Goal: Task Accomplishment & Management: Use online tool/utility

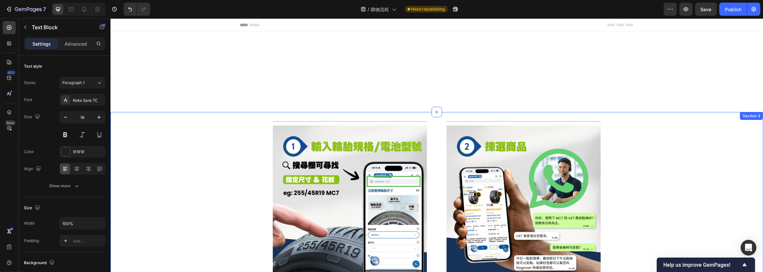
scroll to position [351, 0]
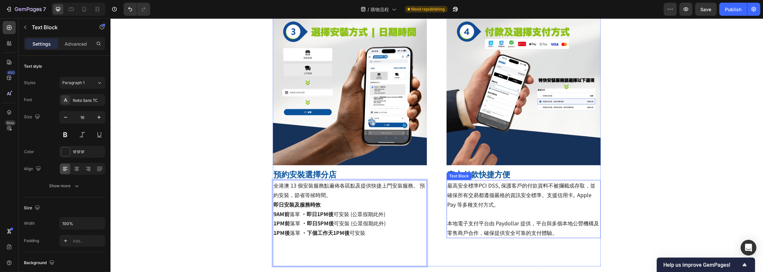
click at [542, 208] on p "最高安全標準PCI DSS, 保護客戶的付款資料不被攔截或存取，並確保所有交易都遵循嚴格的資訊安全標準。支援信用卡, Apple Pay 等多種支付方式。 本…" at bounding box center [523, 208] width 153 height 57
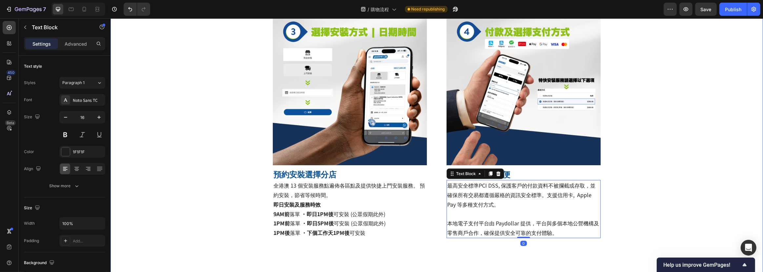
click at [673, 198] on div "Title Line Image 查訪官網，根據輪胎規格搜尋合適商品 Heading 只需要在搜尋欄中按照輪胎上的規格格式輸入，就可以睇到啱您車輛使用的輪胎！…" at bounding box center [436, 19] width 653 height 506
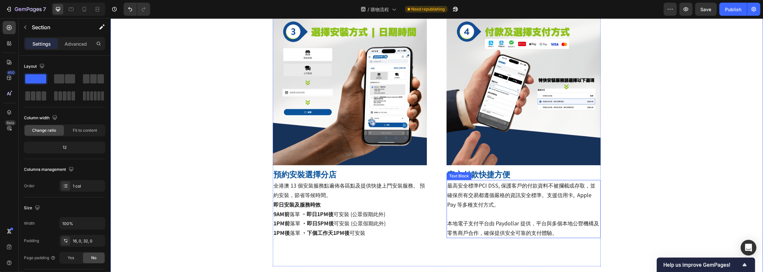
click at [575, 233] on p "最高安全標準PCI DSS, 保護客戶的付款資料不被攔截或存取，並確保所有交易都遵循嚴格的資訊安全標準。支援信用卡, Apple Pay 等多種支付方式。 本…" at bounding box center [523, 208] width 153 height 57
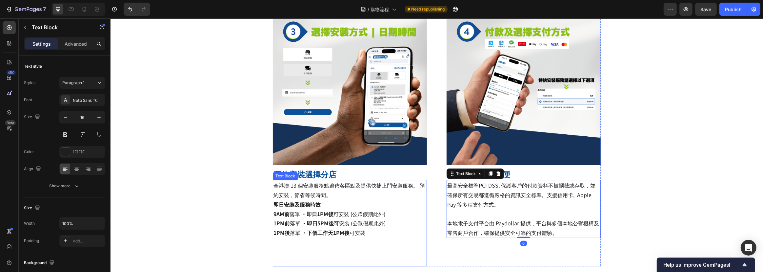
click at [403, 228] on p "即日安裝及服務時效 9AM前 落單 · 即日1PM後 可安裝 (公眾假期此外) 1PM前 落單 · 即日5PM後 可安裝 (公眾假期此外) 1PM後 落單 ·…" at bounding box center [349, 232] width 153 height 66
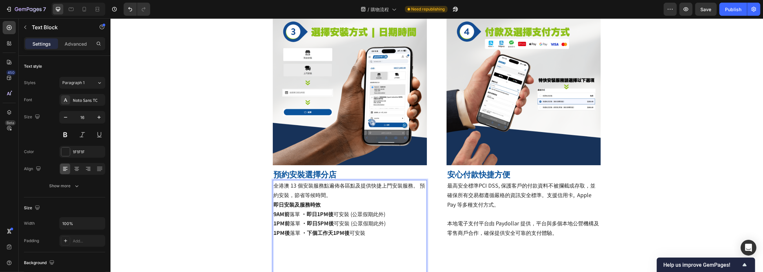
click at [385, 194] on p "全港澳 13 個安裝服務點遍佈各區點及提供快捷上門安裝服務。 預約安裝，節省等候時間。" at bounding box center [349, 189] width 153 height 19
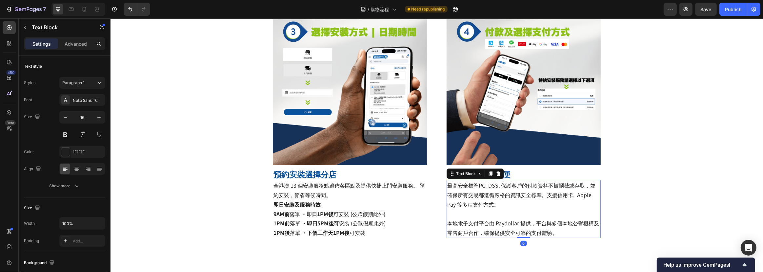
click at [532, 204] on p "最高安全標準PCI DSS, 保護客戶的付款資料不被攔截或存取，並確保所有交易都遵循嚴格的資訊安全標準。支援信用卡, Apple Pay 等多種支付方式。 本…" at bounding box center [523, 208] width 153 height 57
click at [670, 194] on div "Title Line Image 查訪官網，根據輪胎規格搜尋合適商品 Heading 只需要在搜尋欄中按照輪胎上的規格格式輸入，就可以睇到啱您車輛使用的輪胎！…" at bounding box center [436, 23] width 653 height 515
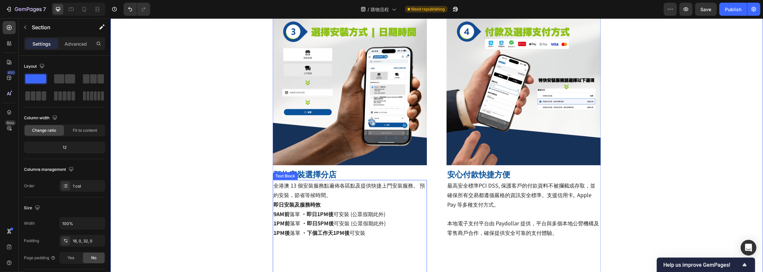
click at [382, 239] on p "即日安裝及服務時效 9AM前 落單 · 即日1PM後 可安裝 (公眾假期此外) 1PM前 落單 · 即日5PM後 可安裝 (公眾假期此外) 1PM後 落單 ·…" at bounding box center [349, 236] width 153 height 75
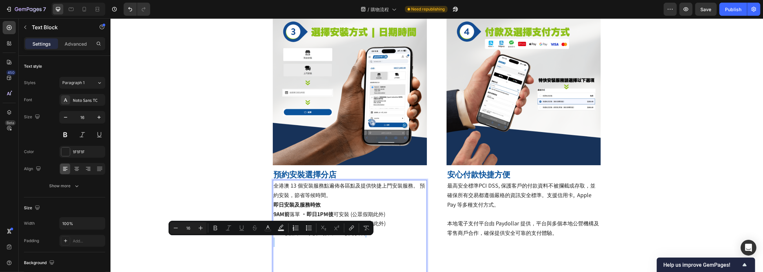
click at [382, 239] on p "即日安裝及服務時效 9AM前 落單 · 即日1PM後 可安裝 (公眾假期此外) 1PM前 落單 · 即日5PM後 可安裝 (公眾假期此外) 1PM後 落單 ·…" at bounding box center [349, 241] width 153 height 85
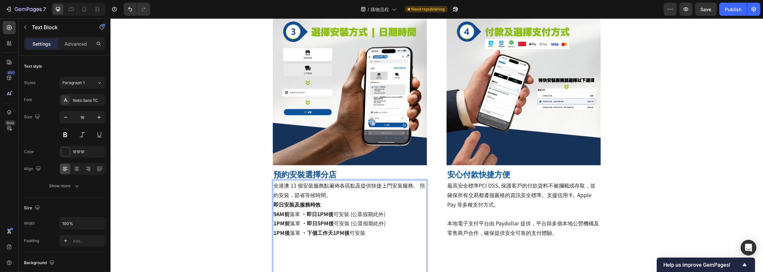
click at [358, 196] on p "全港澳 13 個安裝服務點遍佈各區點及提供快捷上門安裝服務。 預約安裝，節省等候時間。" at bounding box center [349, 189] width 153 height 19
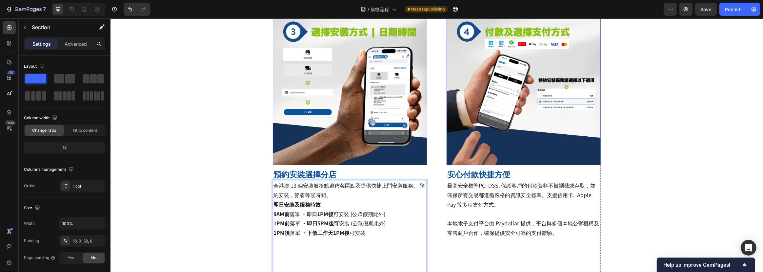
click at [641, 147] on div "Title Line Image 查訪官網，根據輪胎規格搜尋合適商品 Heading 只需要在搜尋欄中按照輪胎上的規格格式輸入，就可以睇到啱您車輛使用的輪胎！…" at bounding box center [436, 28] width 653 height 525
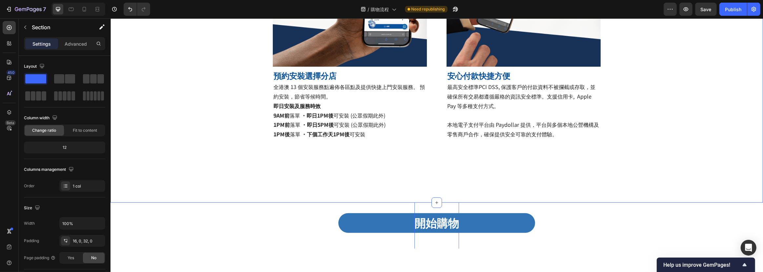
scroll to position [471, 0]
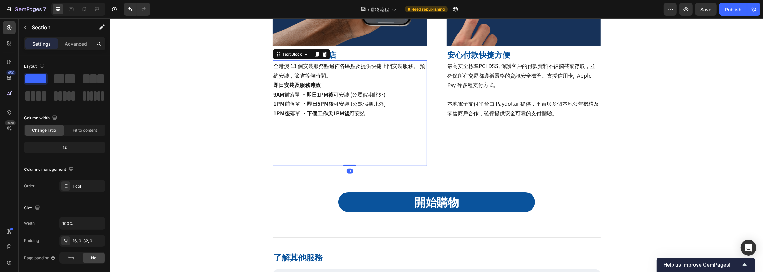
click at [418, 133] on p "即日安裝及服務時效 9AM前 落單 · 即日1PM後 可安裝 (公眾假期此外) 1PM前 落單 · 即日5PM後 可安裝 (公眾假期此外) 1PM後 落單 ·…" at bounding box center [349, 122] width 153 height 85
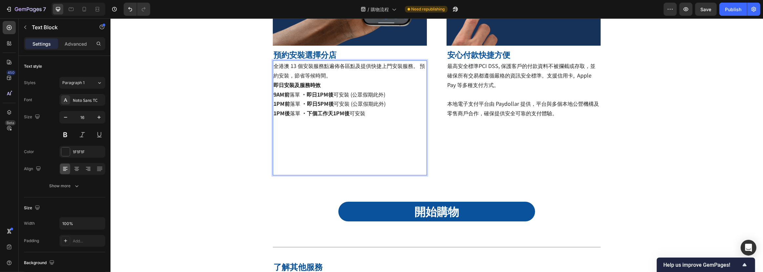
drag, startPoint x: 385, startPoint y: 157, endPoint x: 382, endPoint y: 161, distance: 4.4
click at [382, 160] on p "即日安裝及服務時效 9AM前 落單 · 即日1PM後 可安裝 (公眾假期此外) 1PM前 落單 · 即日5PM後 可安裝 (公眾假期此外) 1PM後 落單 ·…" at bounding box center [349, 127] width 153 height 94
click at [369, 169] on p "即日安裝及服務時效 9AM前 落單 · 即日1PM後 可安裝 (公眾假期此外) 1PM前 落單 · 即日5PM後 可安裝 (公眾假期此外) 1PM後 落單 ·…" at bounding box center [349, 127] width 153 height 94
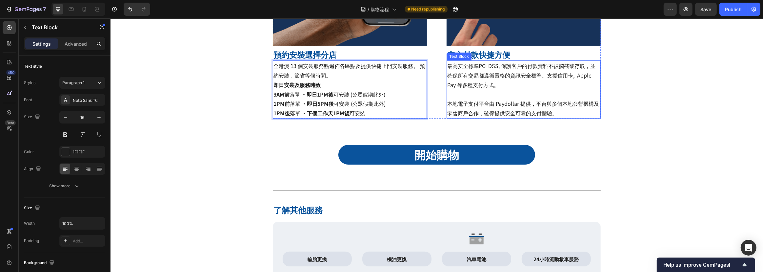
click at [532, 114] on span "本地電子支付平台由 Paydollar 提供，平台與多個本地公營機構及零售商戶合作，確保提供安全可靠的支付體驗。" at bounding box center [523, 107] width 152 height 17
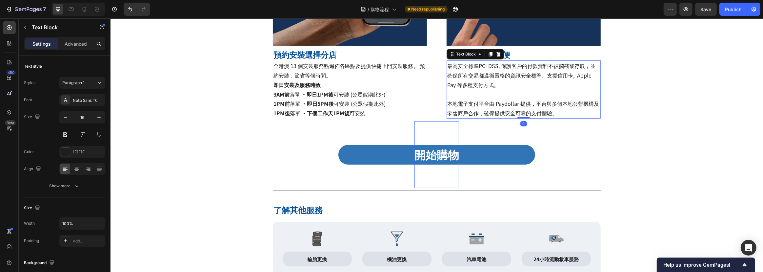
click at [414, 123] on p "開始購物" at bounding box center [436, 154] width 45 height 67
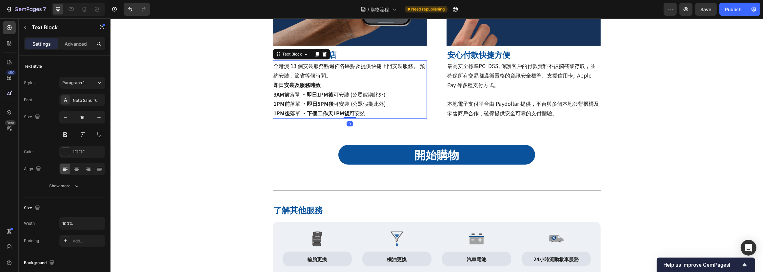
click at [406, 108] on p "即日安裝及服務時效 9AM前 落單 · 即日1PM後 可安裝 (公眾假期此外) 1PM前 落單 · 即日5PM後 可安裝 (公眾假期此外) 1PM後 落單 ·…" at bounding box center [349, 99] width 153 height 38
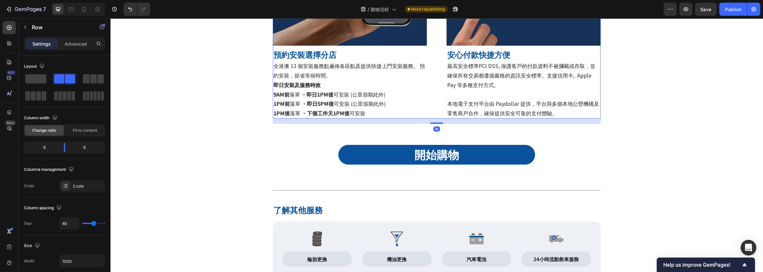
click at [441, 109] on div "Title Line Image 預約安裝選擇分店 Heading 全港澳 13 個安裝服務點遍佈各區點及提供快捷上門安裝服務。 預約安裝，節省等候時間。 即…" at bounding box center [437, 0] width 328 height 235
click at [433, 110] on div "Title Line Image 預約安裝選擇分店 Heading 全港澳 13 個安裝服務點遍佈各區點及提供快捷上門安裝服務。 預約安裝，節省等候時間。 即…" at bounding box center [437, 0] width 328 height 235
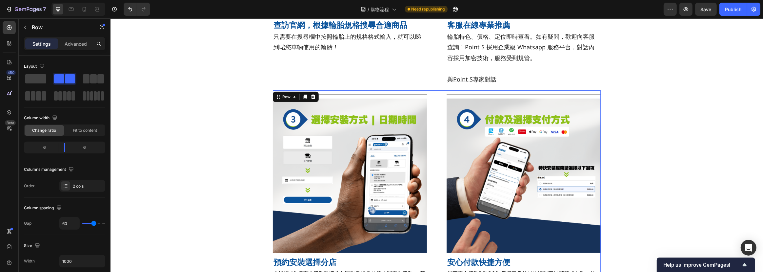
scroll to position [202, 0]
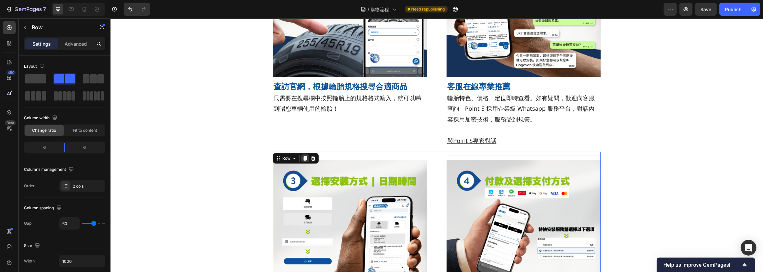
click at [302, 157] on icon at bounding box center [304, 158] width 5 height 5
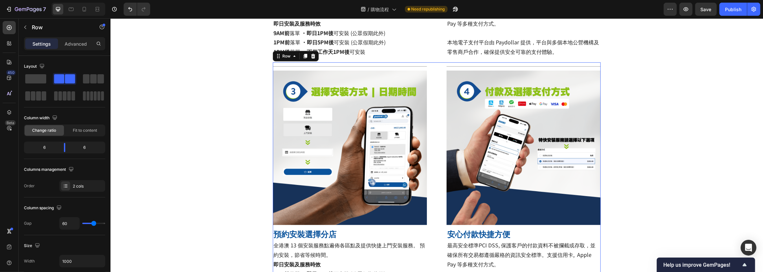
scroll to position [553, 0]
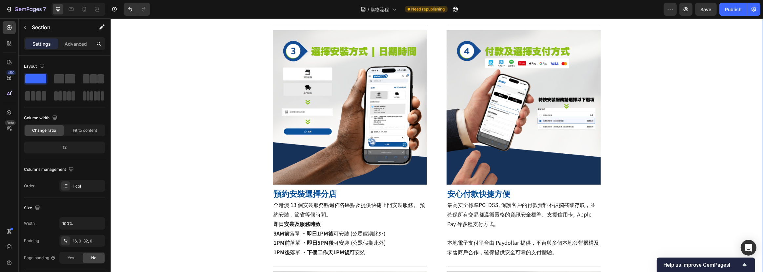
scroll to position [463, 0]
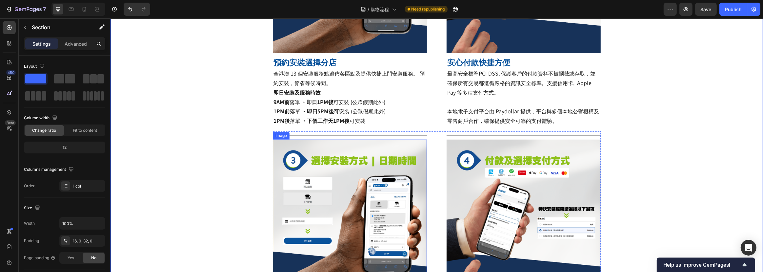
click at [351, 181] on img at bounding box center [350, 216] width 154 height 154
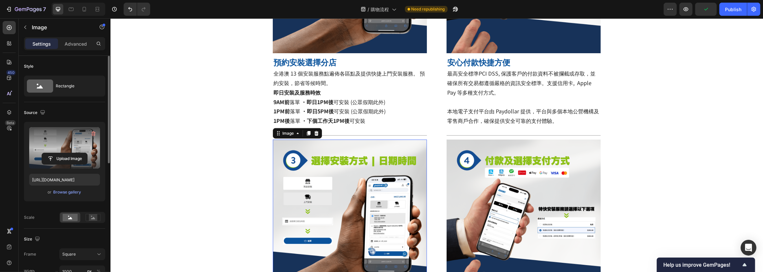
click at [66, 152] on label at bounding box center [64, 147] width 71 height 41
click at [66, 153] on input "file" at bounding box center [64, 158] width 45 height 11
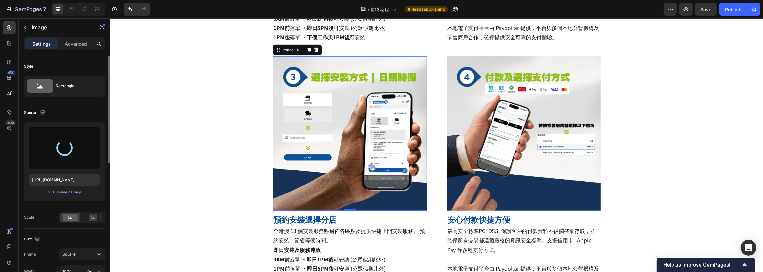
scroll to position [583, 0]
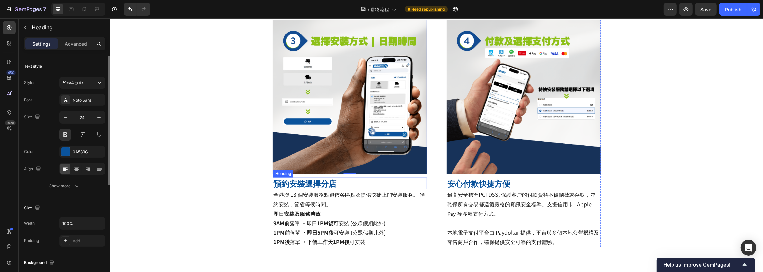
click at [324, 181] on h2 "預約安裝選擇分店" at bounding box center [350, 182] width 154 height 11
click at [324, 181] on p "預約安裝選擇分店" at bounding box center [349, 183] width 153 height 10
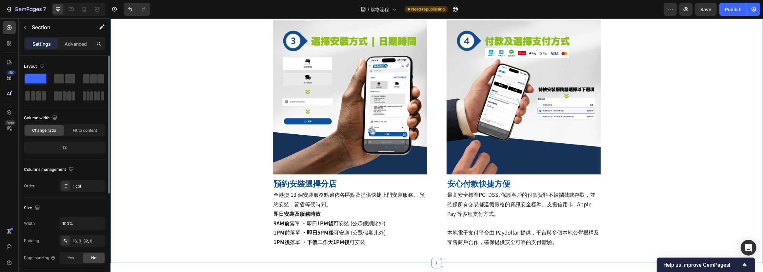
click at [318, 115] on img at bounding box center [350, 97] width 154 height 154
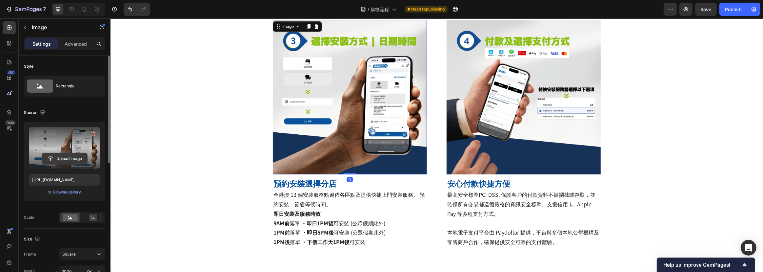
click at [60, 154] on input "file" at bounding box center [64, 158] width 45 height 11
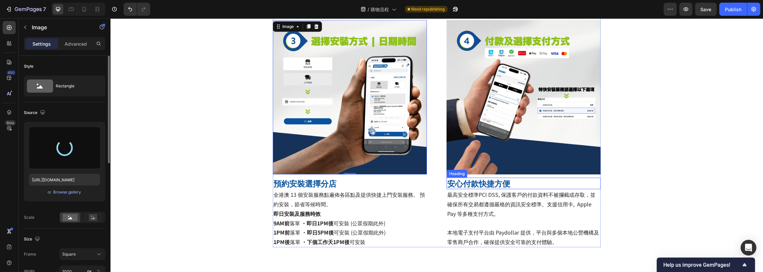
type input "[URL][DOMAIN_NAME]"
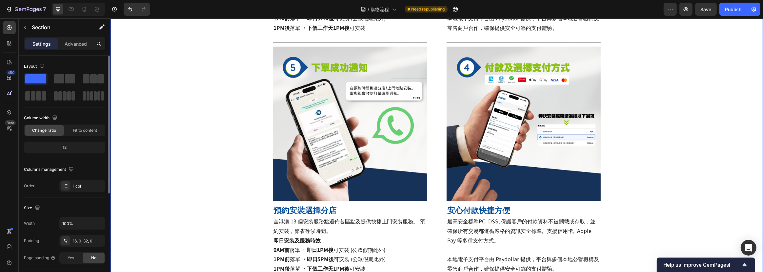
scroll to position [612, 0]
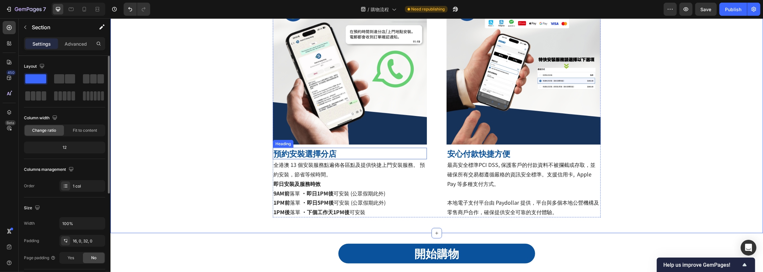
click at [293, 157] on p "預約安裝選擇分店" at bounding box center [349, 153] width 153 height 10
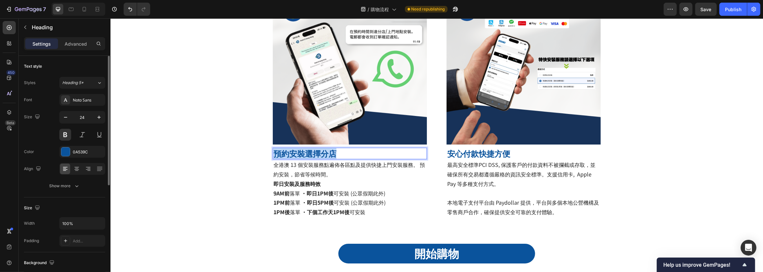
click at [293, 157] on p "預約安裝選擇分店" at bounding box center [349, 153] width 153 height 10
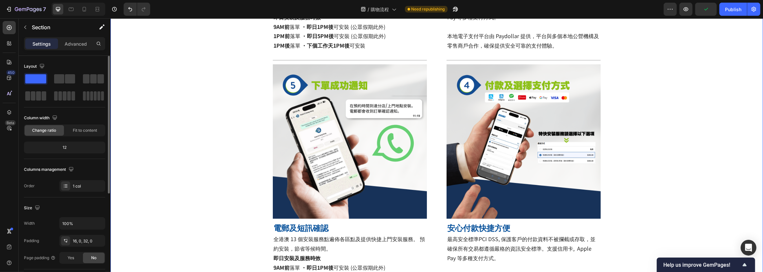
scroll to position [553, 0]
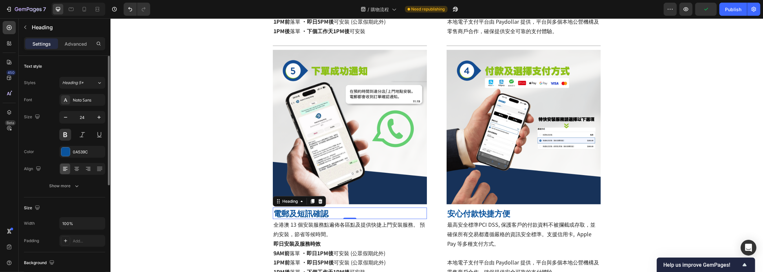
click at [273, 211] on p "電郵及短訊確認" at bounding box center [349, 213] width 153 height 10
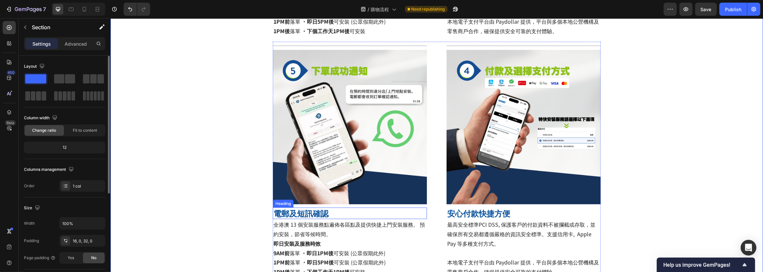
click at [360, 214] on p "電郵及短訊確認" at bounding box center [349, 213] width 153 height 10
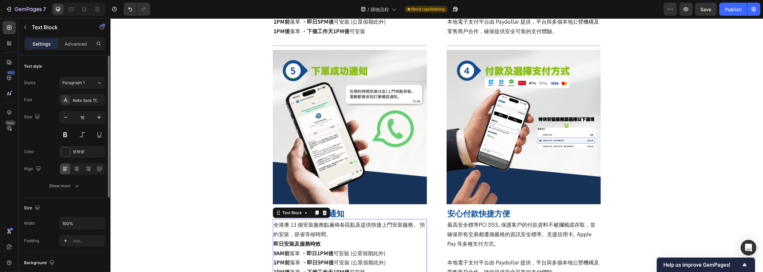
click at [321, 230] on span "全港澳 13 個安裝服務點遍佈各區點及提供快捷上門安裝服務。 預約安裝，節省等候時間。" at bounding box center [349, 228] width 152 height 17
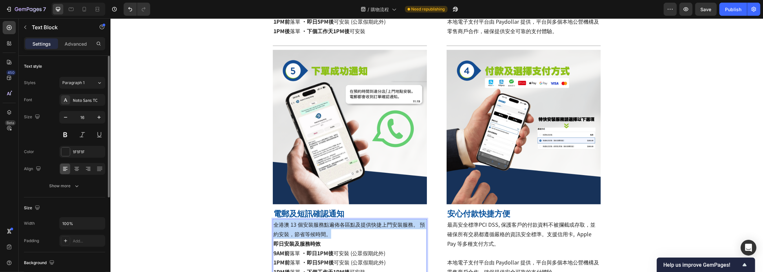
click at [321, 230] on span "全港澳 13 個安裝服務點遍佈各區點及提供快捷上門安裝服務。 預約安裝，節省等候時間。" at bounding box center [349, 228] width 152 height 17
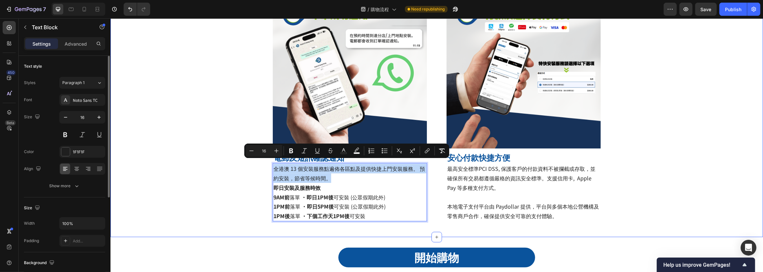
scroll to position [612, 0]
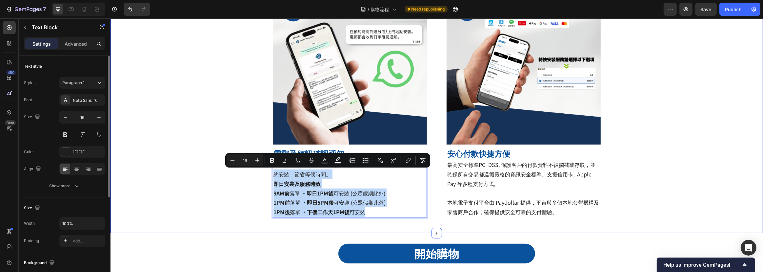
drag, startPoint x: 369, startPoint y: 215, endPoint x: 269, endPoint y: 169, distance: 109.8
click at [278, 176] on span "全港澳 13 個安裝服務點遍佈各區點及提供快捷上門安裝服務。 預約安裝，節省等候時間。" at bounding box center [349, 168] width 152 height 17
click at [275, 170] on span "全港澳 13 個安裝服務點遍佈各區點及提供快捷上門安裝服務。 預約安裝，節省等候時間。" at bounding box center [349, 168] width 152 height 17
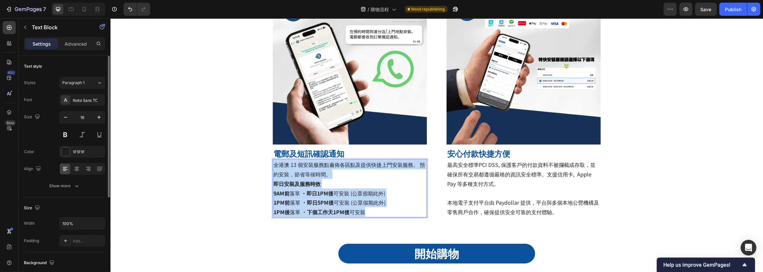
drag, startPoint x: 273, startPoint y: 165, endPoint x: 380, endPoint y: 211, distance: 116.5
click at [380, 211] on div "全港澳 13 個安裝服務點遍佈各區點及提供快捷上門安裝服務。 預約安裝，節省等候時間。 即日安裝及服務時效 9AM前 落單 · 即日1PM後 可安裝 (公眾假…" at bounding box center [350, 188] width 154 height 58
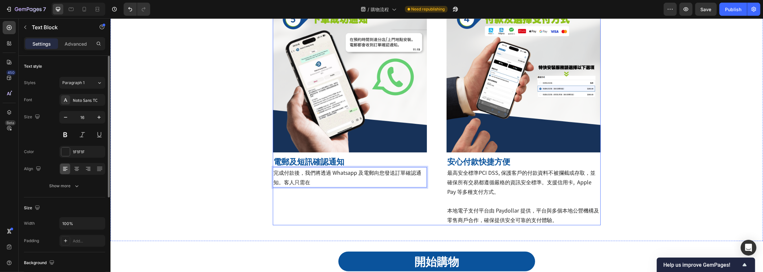
scroll to position [596, 0]
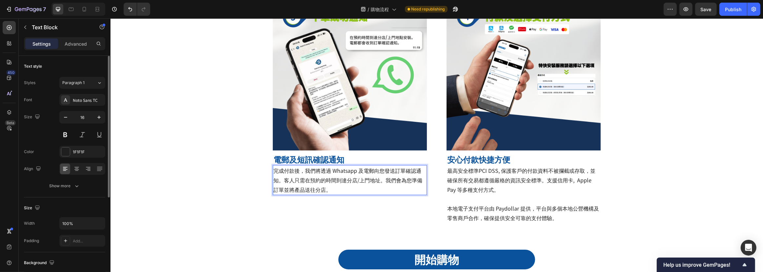
click at [286, 165] on div "完成付款後，我們將透過 Whatsapp 及電郵向您發送訂單確認通知。客人只需在預約的時間到達分店/上門地址。我們會為您準備訂單並將產品送往分店。" at bounding box center [350, 180] width 154 height 30
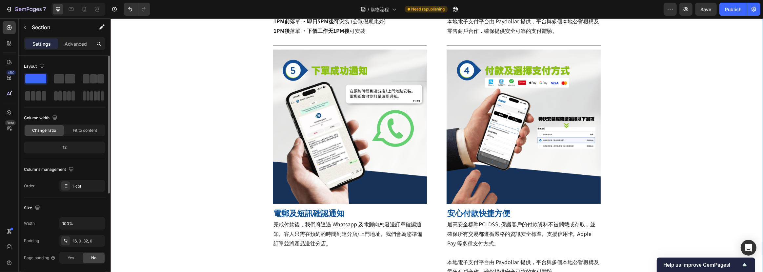
scroll to position [537, 0]
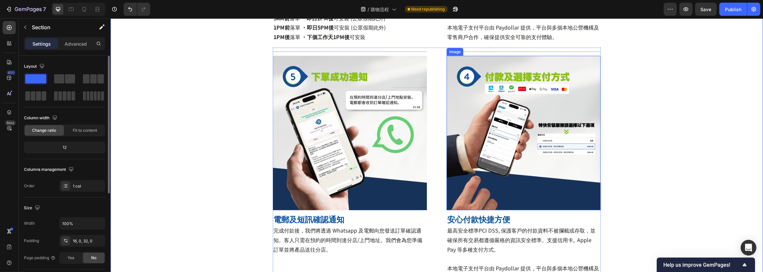
click at [563, 141] on img at bounding box center [523, 133] width 154 height 154
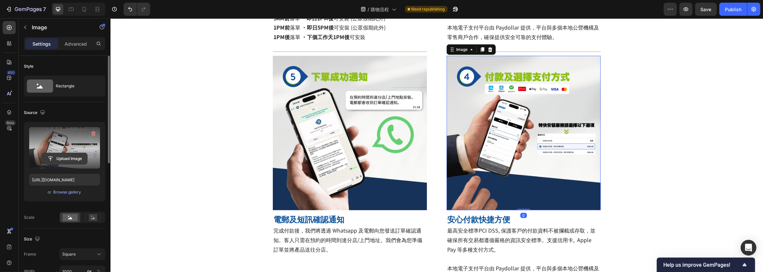
click at [74, 156] on input "file" at bounding box center [64, 158] width 45 height 11
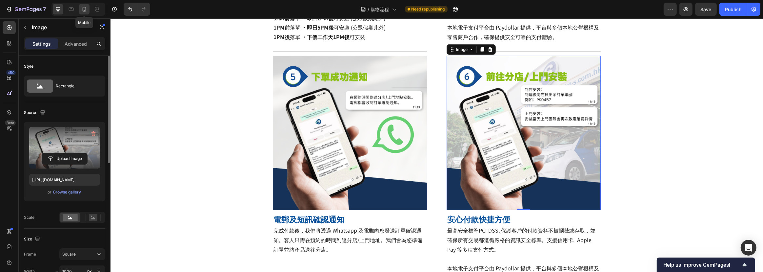
click at [85, 11] on icon at bounding box center [85, 9] width 4 height 5
type input "[URL][DOMAIN_NAME]"
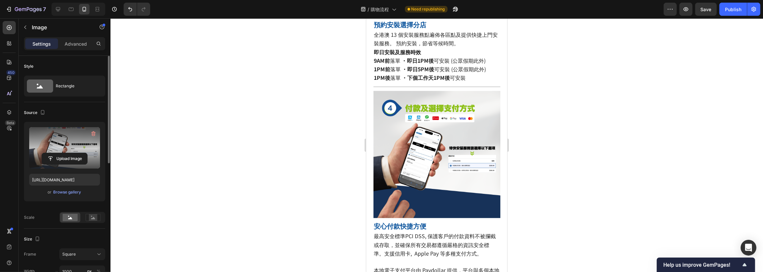
scroll to position [737, 0]
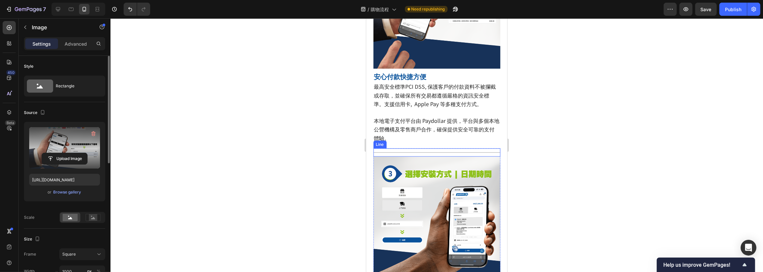
click at [421, 191] on img at bounding box center [436, 219] width 127 height 127
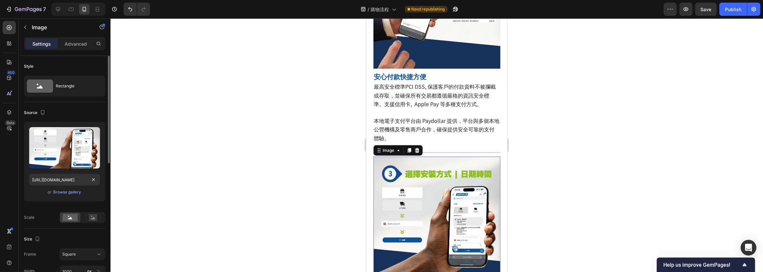
drag, startPoint x: 54, startPoint y: 155, endPoint x: 59, endPoint y: 187, distance: 32.2
click at [59, 186] on div "Upload Image [URL][DOMAIN_NAME] or Browse gallery" at bounding box center [64, 161] width 81 height 79
click at [63, 190] on div "Browse gallery" at bounding box center [67, 192] width 28 height 6
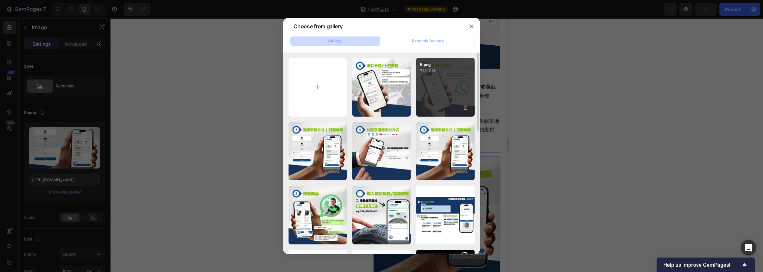
click at [441, 102] on div "5.png 771.12 kb" at bounding box center [445, 87] width 59 height 59
type input "[URL][DOMAIN_NAME]"
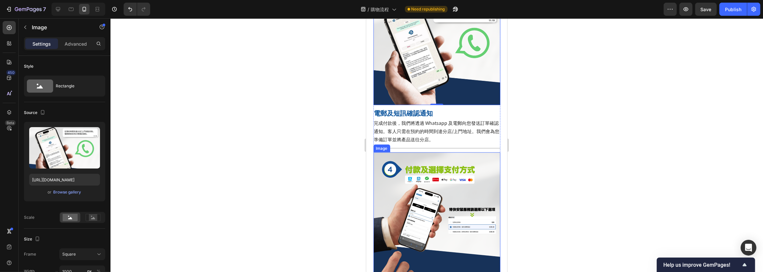
scroll to position [916, 0]
click at [433, 191] on img at bounding box center [436, 215] width 127 height 127
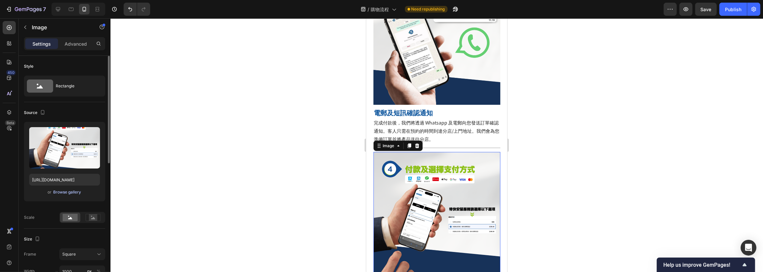
click at [72, 189] on div "Browse gallery" at bounding box center [67, 192] width 28 height 6
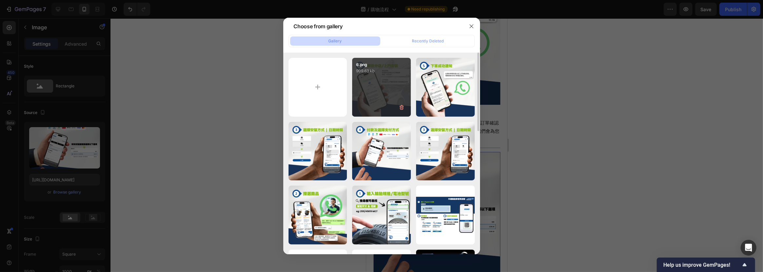
click at [394, 88] on div "6.png 909.63 kb" at bounding box center [381, 87] width 59 height 59
type input "[URL][DOMAIN_NAME]"
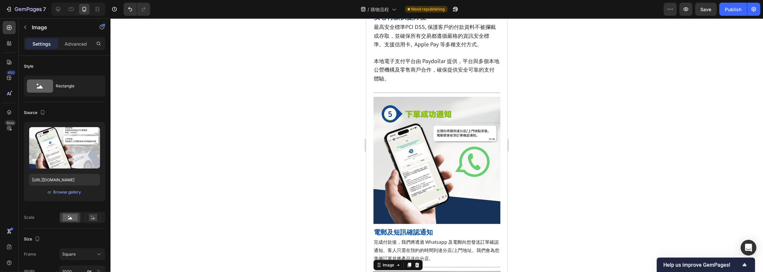
scroll to position [886, 0]
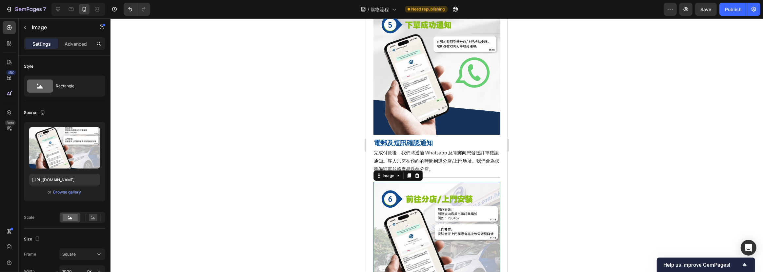
click at [228, 164] on div at bounding box center [437, 144] width 653 height 253
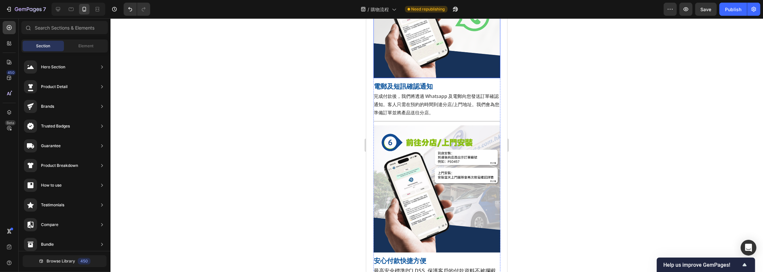
scroll to position [945, 0]
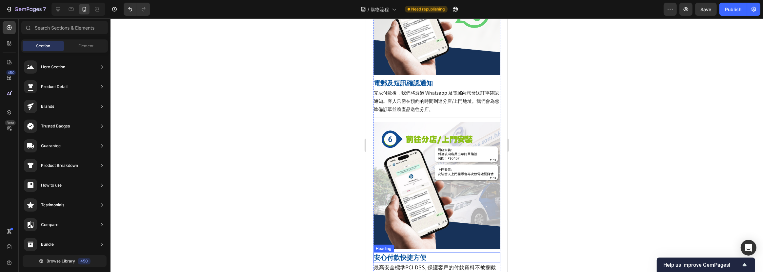
click at [409, 253] on strong "安心付款快捷方便" at bounding box center [400, 257] width 52 height 9
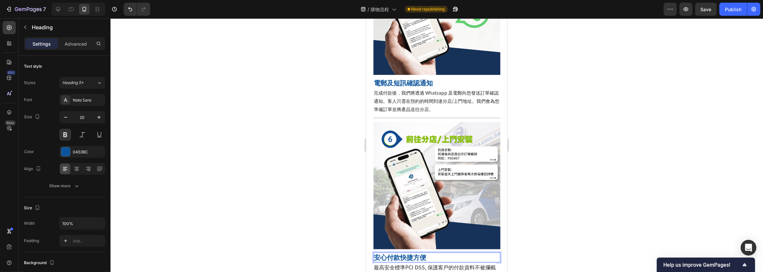
click at [409, 253] on strong "安心付款快捷方便" at bounding box center [400, 257] width 52 height 9
drag, startPoint x: 400, startPoint y: 233, endPoint x: 414, endPoint y: 234, distance: 13.8
click at [414, 253] on p "安裝服務準備" at bounding box center [437, 257] width 126 height 9
click at [357, 214] on div at bounding box center [437, 144] width 653 height 253
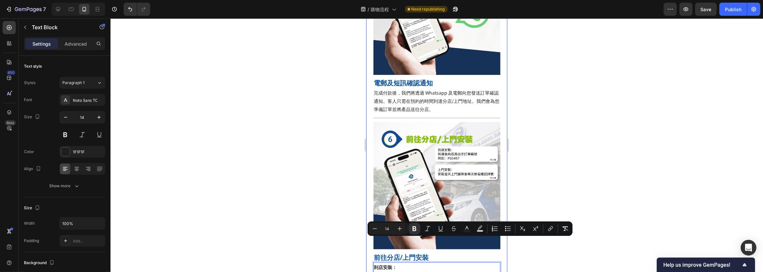
click at [357, 236] on div at bounding box center [437, 144] width 653 height 253
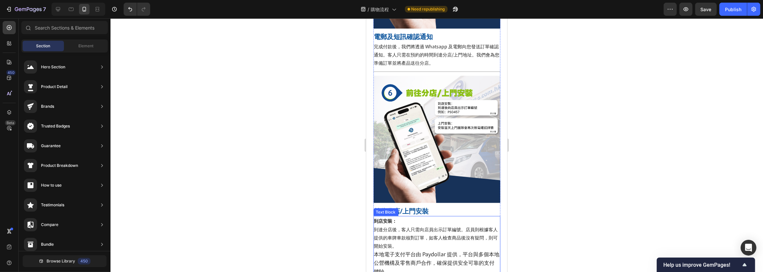
scroll to position [1005, 0]
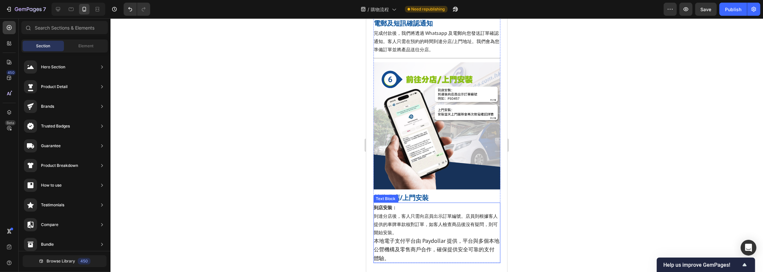
click at [386, 236] on span "本地電子支付平台由 Paydollar 提供，平台與多個本地公營機構及零售商戶合作，確保提供安全可靠的支付體驗。" at bounding box center [437, 248] width 126 height 25
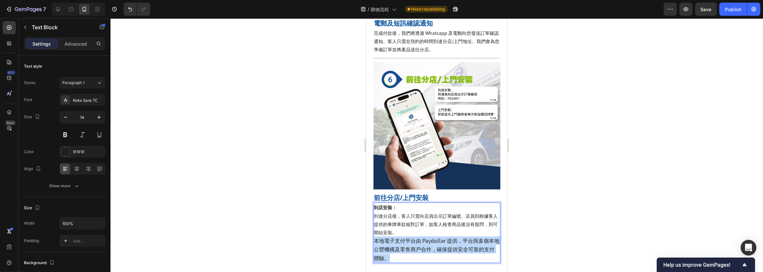
click at [386, 236] on span "本地電子支付平台由 Paydollar 提供，平台與多個本地公營機構及零售商戶合作，確保提供安全可靠的支付體驗。" at bounding box center [437, 248] width 126 height 25
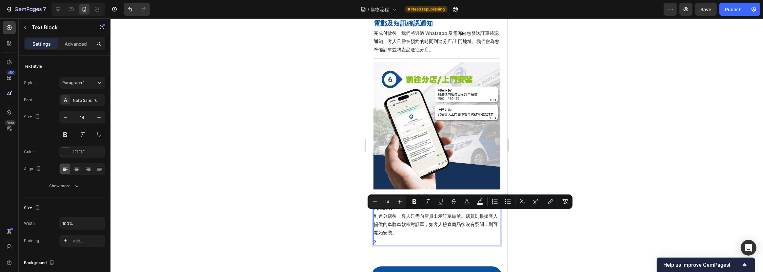
type input "16"
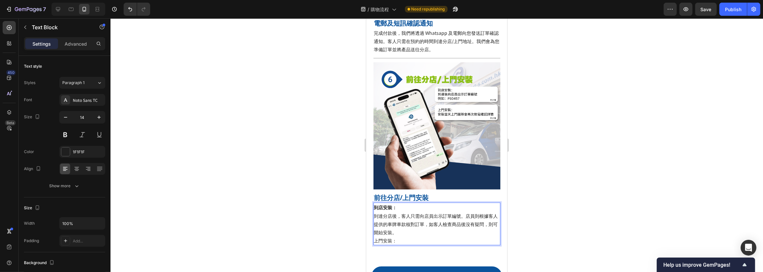
click at [386, 218] on p "到店安裝： 到達分店後，客人只需向店員出示訂單編號。店員則根據客人提供的車牌車款核對訂單，如客人檢查商品後沒有疑問，則可開始安裝。 上門安裝：" at bounding box center [437, 223] width 126 height 41
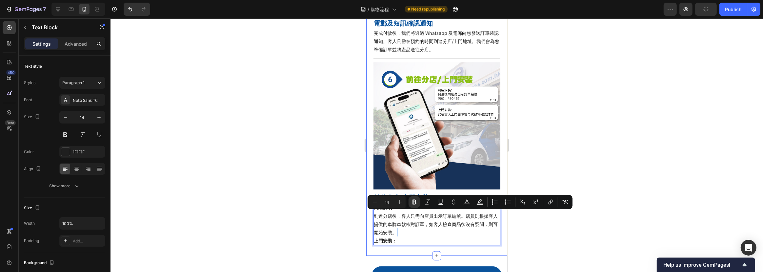
click at [411, 217] on p "到店安裝： 到達分店後，客人只需向店員出示訂單編號。店員則根據客人提供的車牌車款核對訂單，如客人檢查商品後沒有疑問，則可開始安裝。 上門安裝：" at bounding box center [437, 223] width 126 height 41
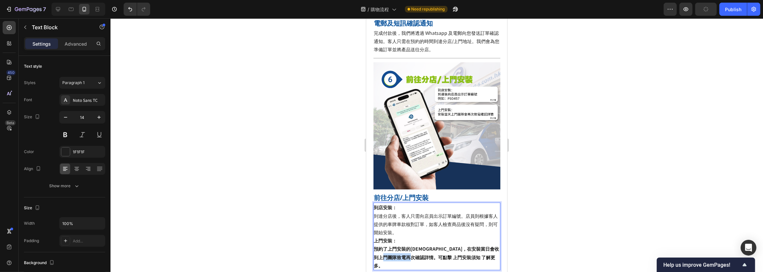
drag, startPoint x: 416, startPoint y: 234, endPoint x: 444, endPoint y: 234, distance: 27.9
click at [444, 245] on strong "預約了上門安裝的[DEMOGRAPHIC_DATA]，在安裝當日會收到上門團隊致電再次確認詳情。可點擊 上門安裝須知 了解更多。" at bounding box center [436, 256] width 125 height 23
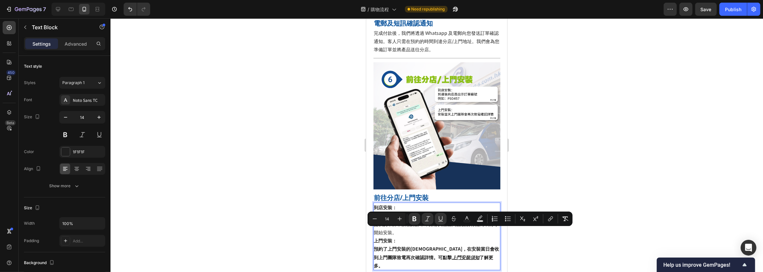
drag, startPoint x: 553, startPoint y: 218, endPoint x: 549, endPoint y: 203, distance: 16.2
click at [553, 218] on icon "Editor contextual toolbar" at bounding box center [551, 218] width 7 height 7
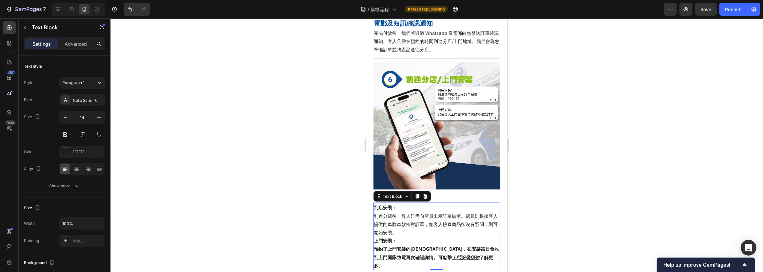
click at [452, 254] on u "上門安裝須知" at bounding box center [466, 257] width 28 height 7
drag, startPoint x: 417, startPoint y: 233, endPoint x: 444, endPoint y: 233, distance: 27.2
click at [444, 233] on p "到店安裝： 到達分店後，客人只需向店員出示訂單編號。店員則根據客人提供的車牌車款核對訂單，如客人檢查商品後沒有疑問，則可開始安裝。 上門安裝： 預約了上門安裝…" at bounding box center [437, 236] width 126 height 66
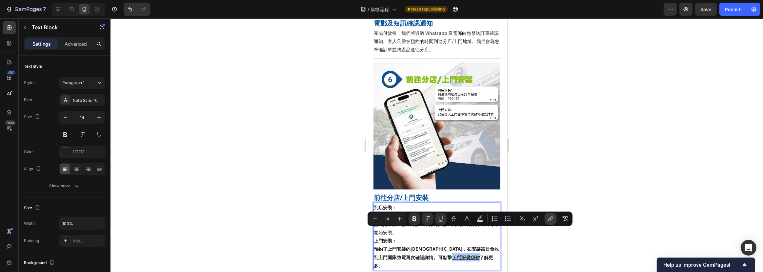
click at [550, 221] on icon "Editor contextual toolbar" at bounding box center [550, 219] width 3 height 3
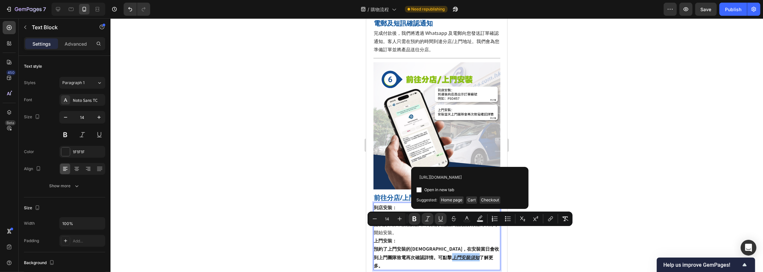
scroll to position [0, 264]
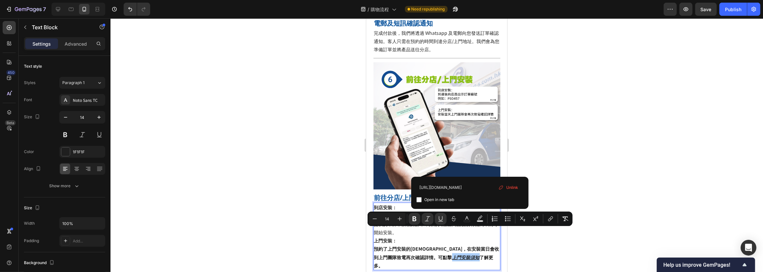
type input "[URL][DOMAIN_NAME]"
click at [439, 199] on span "Open in new tab" at bounding box center [440, 200] width 30 height 8
checkbox input "false"
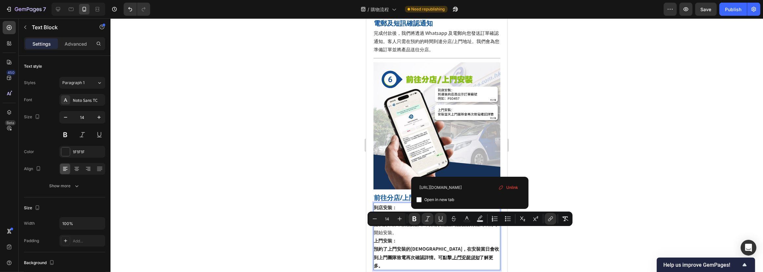
click at [603, 138] on div at bounding box center [437, 144] width 653 height 253
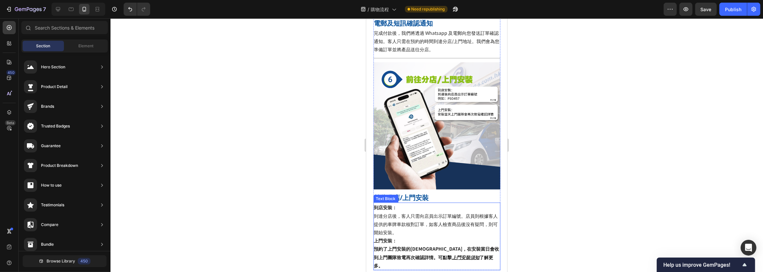
click at [402, 203] on p "到店安裝： 到達分店後，客人只需向店員出示訂單編號。店員則根據客人提供的車牌車款核對訂單，如客人檢查商品後沒有疑問，則可開始安裝。 上門安裝： 預約了上門安裝…" at bounding box center [437, 236] width 126 height 66
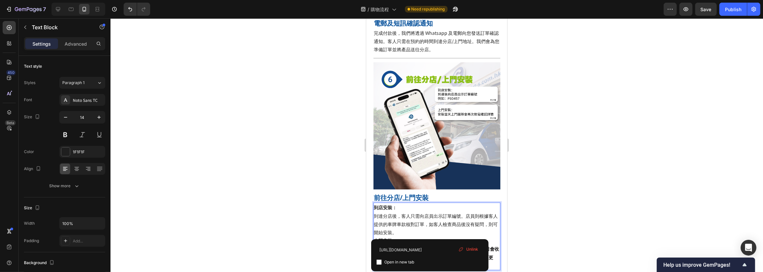
click at [429, 219] on p "到店安裝： 到達分店後，客人只需向店員出示訂單編號。店員則根據客人提供的車牌車款核對訂單，如客人檢查商品後沒有疑問，則可開始安裝。 上門安裝： 預約了上門安裝…" at bounding box center [437, 236] width 126 height 66
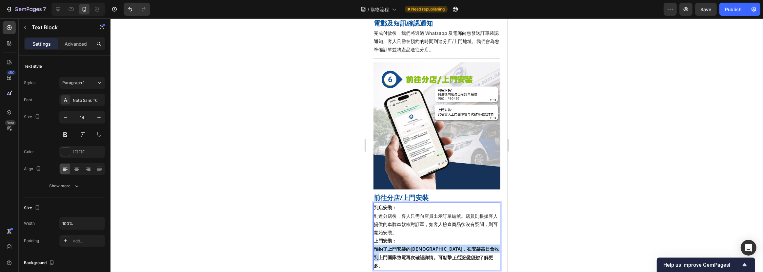
drag, startPoint x: 373, startPoint y: 223, endPoint x: 414, endPoint y: 235, distance: 43.1
click at [414, 235] on div "到店安裝： 到達分店後，客人只需向店員出示訂單編號。店員則根據客人提供的車牌車款核對訂單，如客人檢查商品後沒有疑問，則可開始安裝。 上門安裝： 預約了上門安裝…" at bounding box center [436, 236] width 127 height 68
drag, startPoint x: 446, startPoint y: 233, endPoint x: 467, endPoint y: 234, distance: 21.0
click at [467, 234] on p "到店安裝： 到達分店後，客人只需向店員出示訂單編號。店員則根據客人提供的車牌車款核對訂單，如客人檢查商品後沒有疑問，則可開始安裝。 上門安裝： 預約了上門安裝…" at bounding box center [437, 236] width 126 height 66
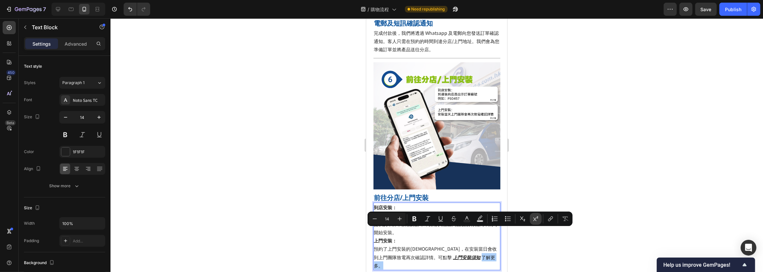
click at [537, 213] on button "Superscript" at bounding box center [536, 219] width 12 height 12
click at [540, 189] on div at bounding box center [437, 144] width 653 height 253
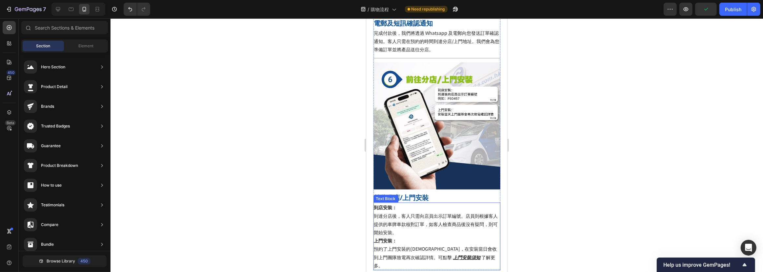
click at [425, 209] on p "到店安裝： 到達分店後，客人只需向店員出示訂單編號。店員則根據客人提供的車牌車款核對訂單，如客人檢查商品後沒有疑問，則可開始安裝。 上門安裝： 預約了上門安裝…" at bounding box center [437, 236] width 126 height 66
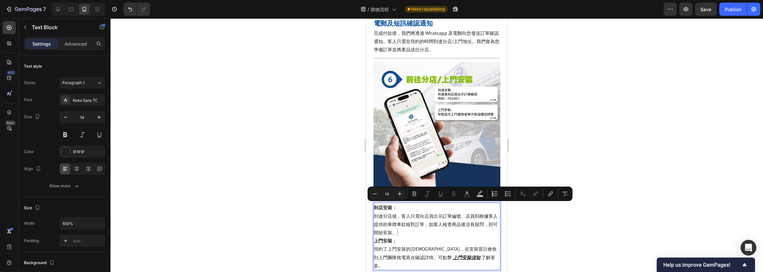
click at [428, 210] on p "到店安裝： 到達分店後，客人只需向店員出示訂單編號。店員則根據客人提供的車牌車款核對訂單，如客人檢查商品後沒有疑問，則可開始安裝。 上門安裝： 預約了上門安裝…" at bounding box center [437, 236] width 126 height 66
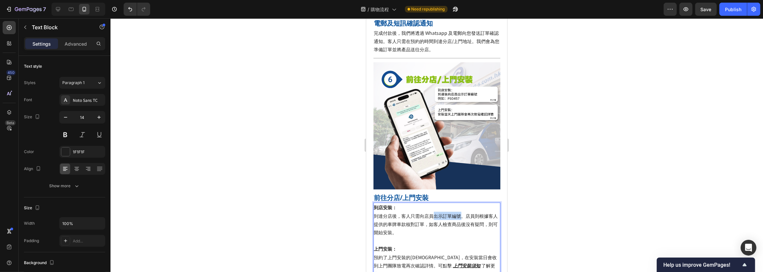
drag, startPoint x: 435, startPoint y: 191, endPoint x: 459, endPoint y: 194, distance: 24.1
click at [459, 203] on p "到店安裝： 到達分店後，客人只需向店員出示訂單編號。店員則根據客人提供的車牌車款核對訂單，如客人檢查商品後沒有疑問，則可開始安裝。 ⁠⁠⁠⁠⁠⁠⁠ 上門安裝：…" at bounding box center [437, 240] width 126 height 74
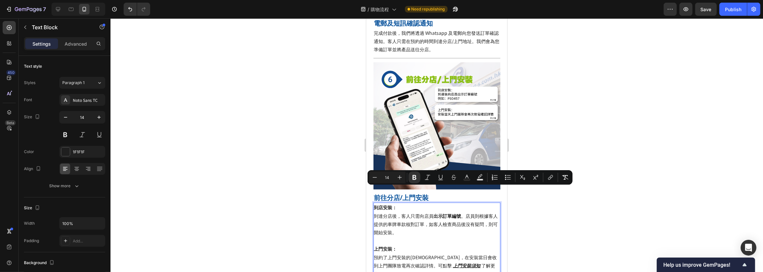
click at [455, 203] on p "到店安裝： 到達分店後，客人只需向店員 出示訂單編號 。店員則根據客人提供的車牌車款核對訂單，如客人檢查商品後沒有疑問，則可開始安裝。 上門安裝： 預約了上門…" at bounding box center [437, 240] width 126 height 74
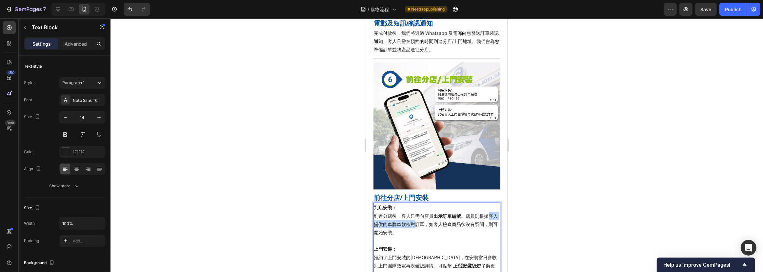
drag, startPoint x: 490, startPoint y: 192, endPoint x: 419, endPoint y: 201, distance: 71.1
click at [419, 203] on p "到店安裝： 到達分店後，客人只需向店員 出示訂單編號 。店員則根據客人提供的車牌車款核對訂單，如客人檢查商品後沒有疑問，則可開始安裝。 上門安裝： 預約了上門…" at bounding box center [437, 240] width 126 height 74
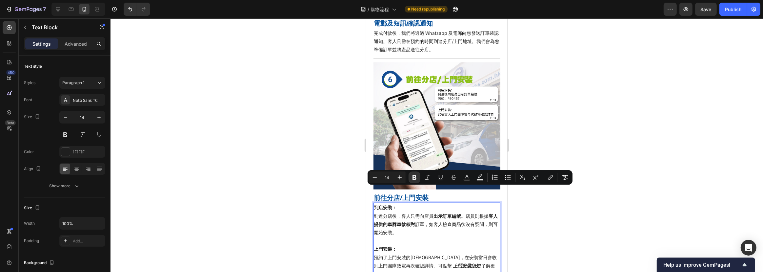
click at [429, 205] on p "到店安裝： 到達分店後，客人只需向店員 出示訂單編號 。店員則根據 客人提供的車牌車款核對 訂單，如客人檢查商品後沒有疑問，則可開始安裝。 上門安裝： 預約了…" at bounding box center [437, 240] width 126 height 74
click at [539, 198] on div at bounding box center [437, 144] width 653 height 253
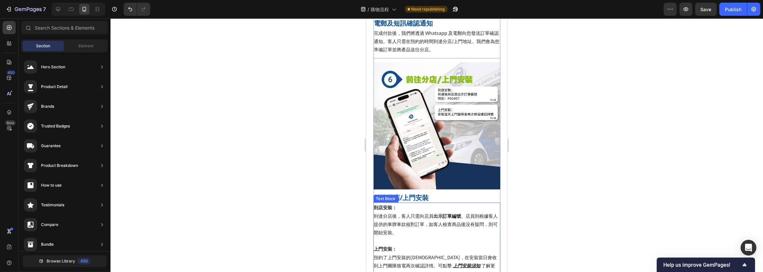
click at [466, 214] on p "到店安裝： 到達分店後，客人只需向店員 出示訂單編號 。店員則根據客人提供的車牌車款核對訂單，如客人檢查商品後沒有疑問，則可開始安裝。 上門安裝： 預約了上門…" at bounding box center [437, 240] width 126 height 74
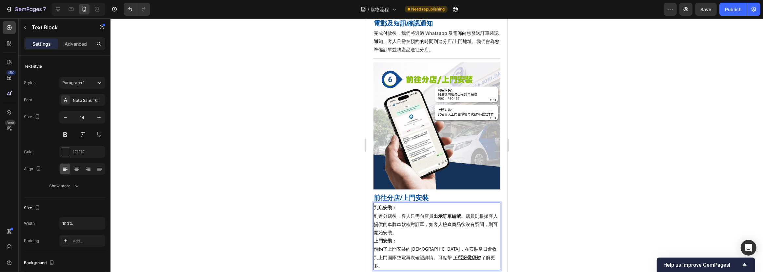
click at [281, 180] on div at bounding box center [437, 144] width 653 height 253
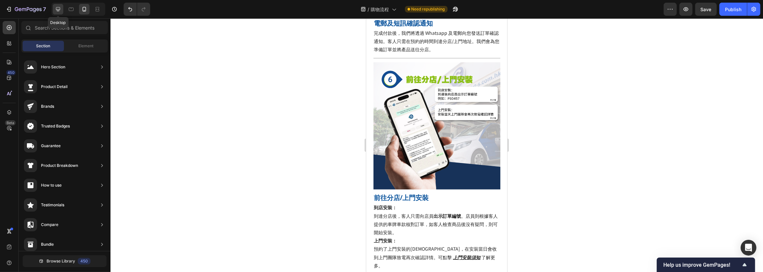
click at [61, 9] on icon at bounding box center [58, 9] width 7 height 7
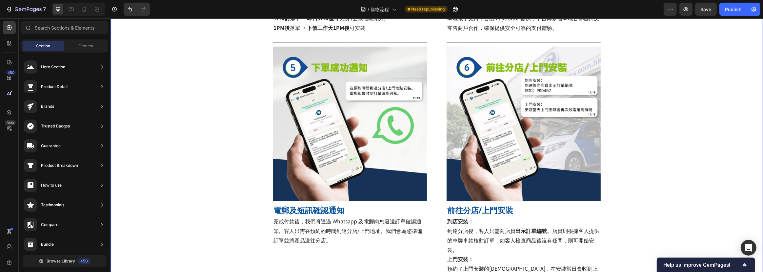
scroll to position [545, 0]
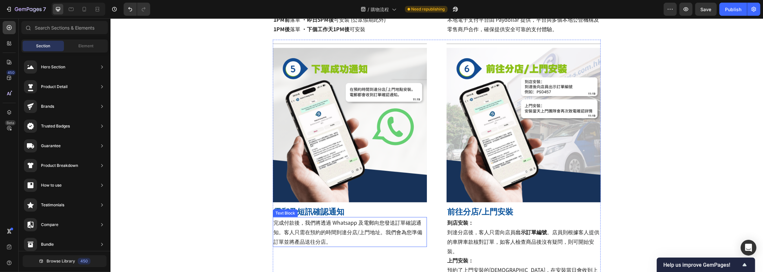
click at [324, 226] on p "完成付款後，我們將透過 Whatsapp 及電郵向您發送訂單確認通知。客人只需在預約的時間到達分店/上門地址。我們會為您準備訂單並將產品送往分店。" at bounding box center [349, 232] width 153 height 28
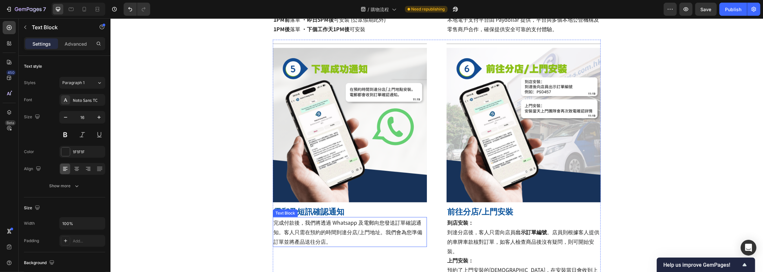
click at [324, 226] on p "完成付款後，我們將透過 Whatsapp 及電郵向您發送訂單確認通知。客人只需在預約的時間到達分店/上門地址。我們會為您準備訂單並將產品送往分店。" at bounding box center [349, 232] width 153 height 28
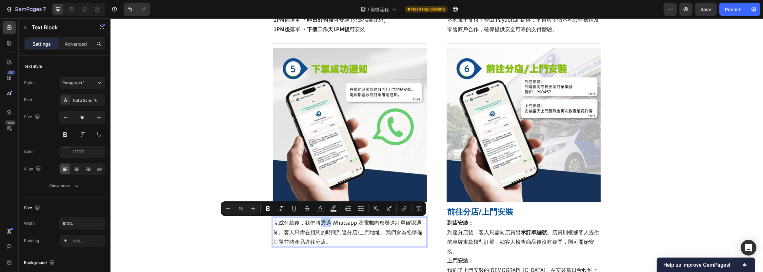
click at [322, 223] on p "完成付款後，我們將透過 Whatsapp 及電郵向您發送訂單確認通知。客人只需在預約的時間到達分店/上門地址。我們會為您準備訂單並將產品送往分店。" at bounding box center [349, 232] width 153 height 28
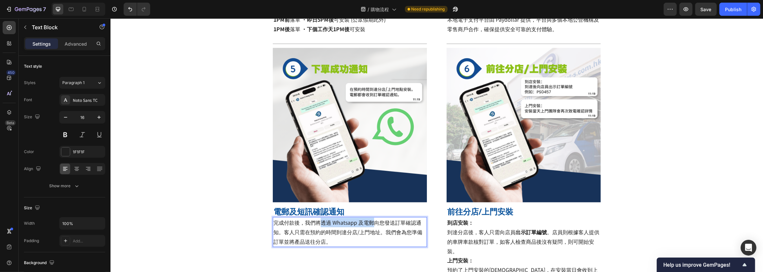
drag, startPoint x: 319, startPoint y: 223, endPoint x: 371, endPoint y: 221, distance: 51.6
click at [371, 221] on p "完成付款後，我們將透過 Whatsapp 及電郵向您發送訂單確認通知。客人只需在預約的時間到達分店/上門地址。我們會為您準備訂單並將產品送往分店。" at bounding box center [349, 232] width 153 height 28
click at [375, 223] on p "完成付款後，我們將 透過 Whatsapp 及電郵 向您發送訂單確認通知。客人只需在預約的時間到達分店/上門地址。我們會為您準備訂單並將產品送往分店。" at bounding box center [349, 232] width 153 height 28
drag, startPoint x: 319, startPoint y: 222, endPoint x: 281, endPoint y: 232, distance: 39.4
click at [281, 232] on p "完成付款後，我們將 透過 Whatsapp 及電郵 向您發送訂單確認通知。客人只需在預約的時間到達分店/上門地址。我們會為您準備訂單並將產品送往分店。" at bounding box center [349, 232] width 153 height 28
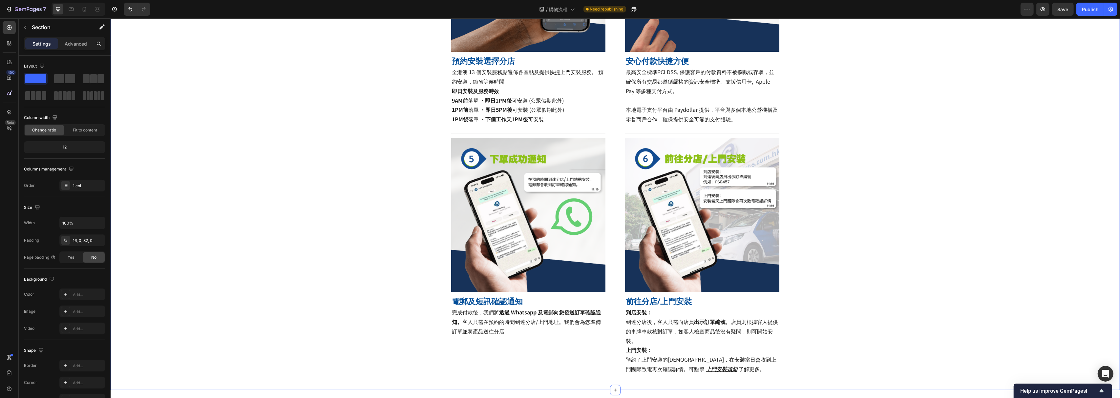
scroll to position [592, 0]
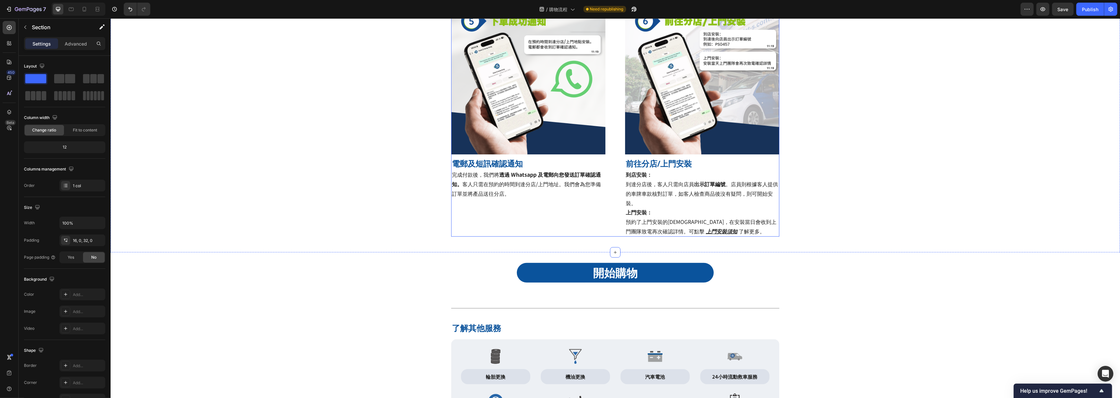
click at [604, 230] on div "Title Line Image 電郵及短訊確認通知 Heading 完成付款後，我們將 透過 Whatsapp 及電郵向您發送訂單確認通知。 客人只需在預約…" at bounding box center [615, 114] width 328 height 245
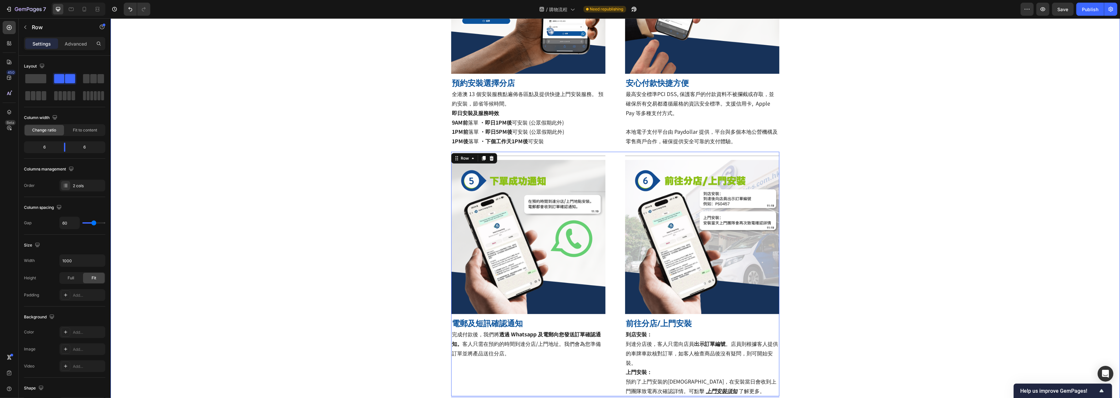
scroll to position [417, 0]
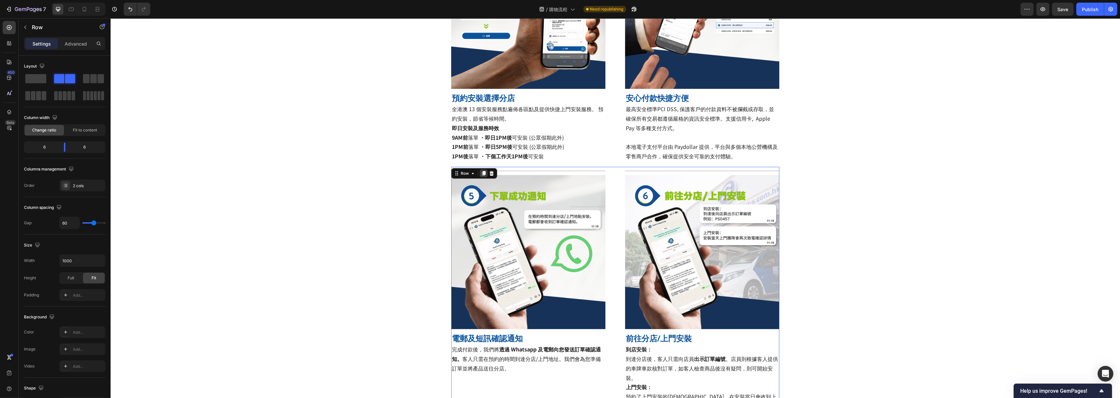
click at [481, 174] on icon at bounding box center [483, 173] width 5 height 5
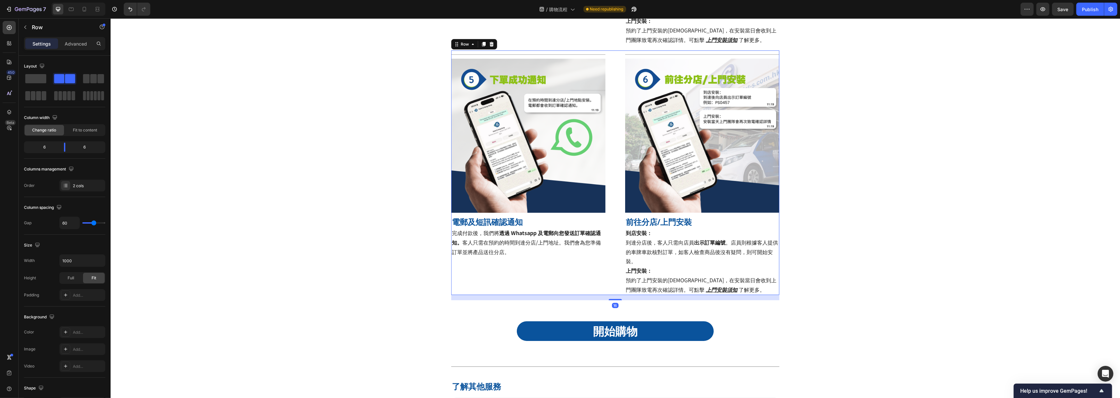
scroll to position [793, 0]
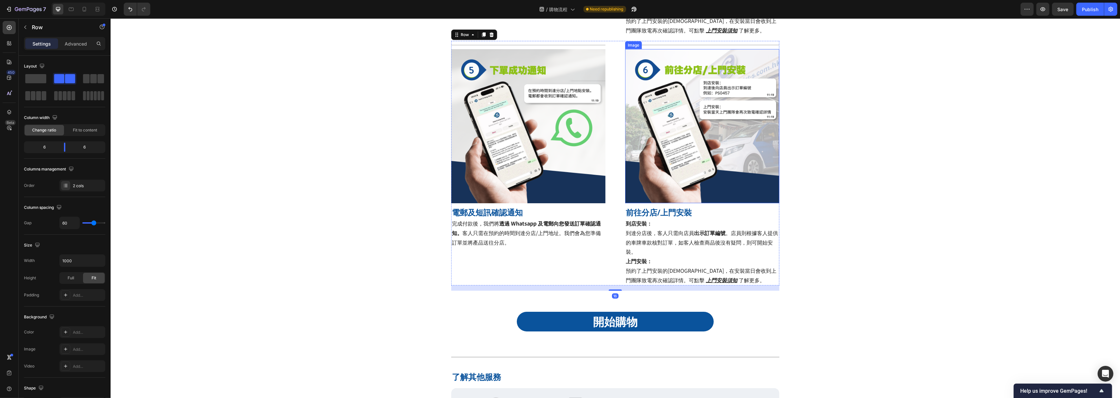
click at [693, 175] on img at bounding box center [702, 126] width 154 height 154
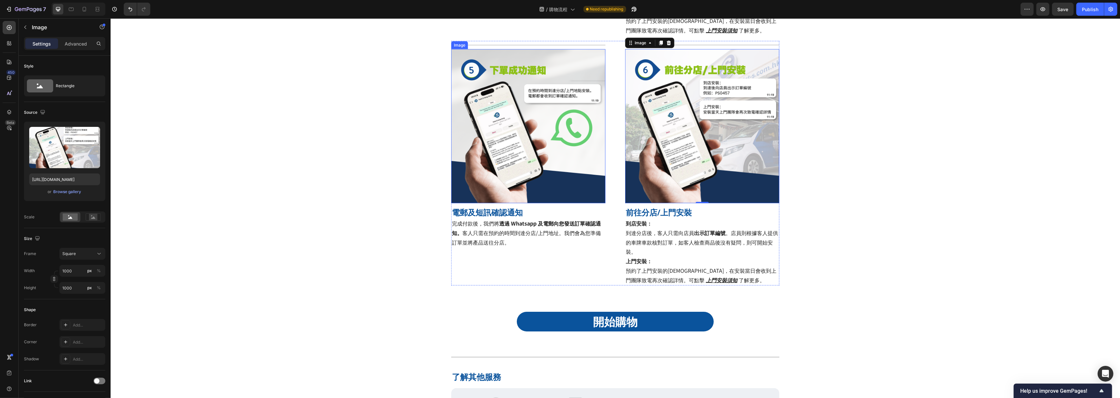
click at [481, 129] on img at bounding box center [528, 126] width 154 height 154
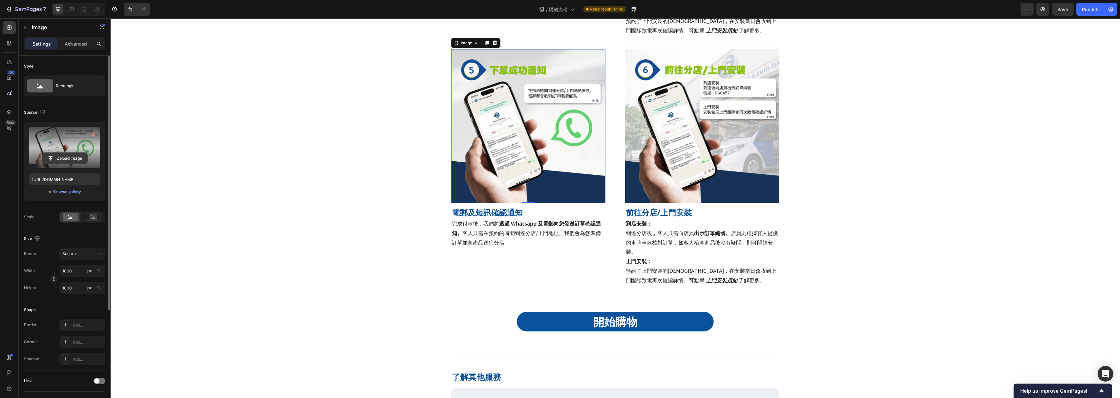
click at [69, 156] on input "file" at bounding box center [64, 158] width 45 height 11
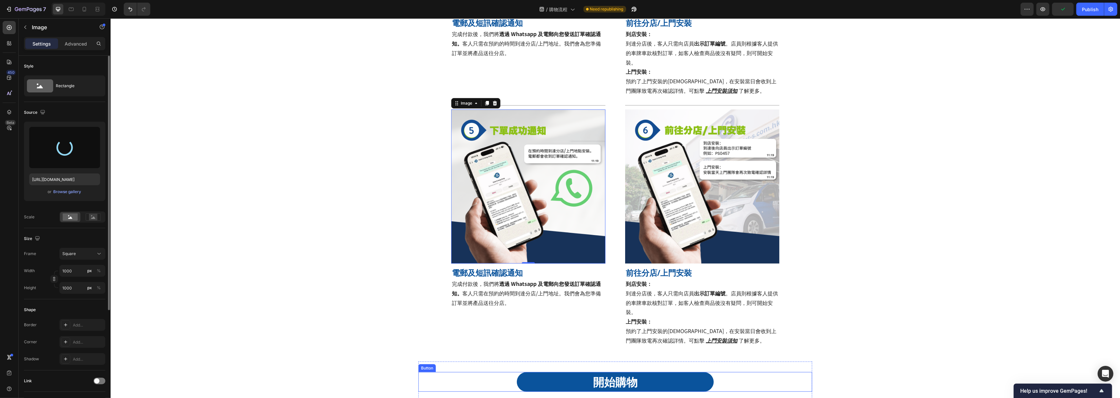
scroll to position [706, 0]
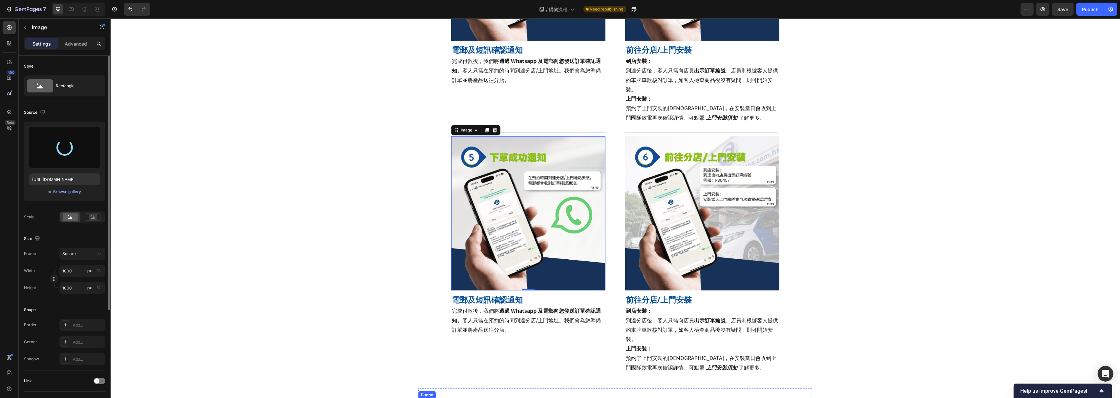
type input "[URL][DOMAIN_NAME]"
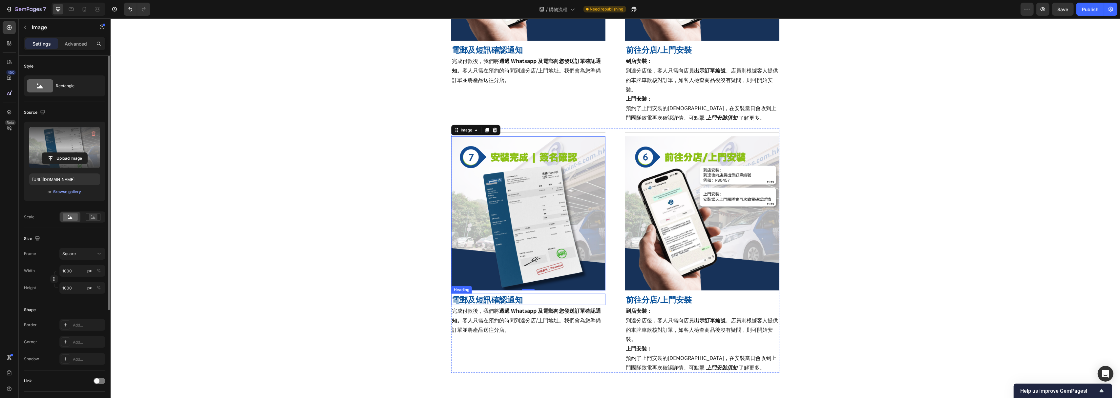
click at [497, 271] on h2 "電郵及短訊確認通知" at bounding box center [528, 299] width 154 height 11
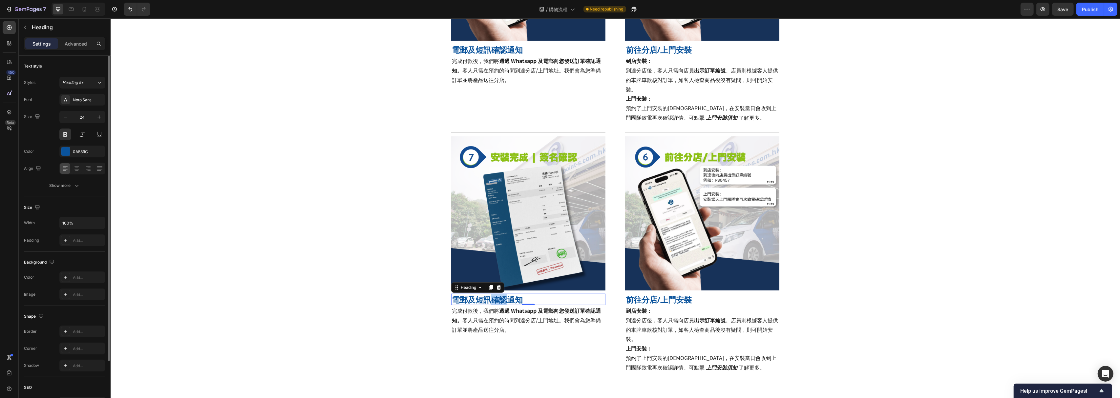
click at [497, 271] on h2 "電郵及短訊確認通知" at bounding box center [528, 299] width 154 height 11
click at [497, 271] on p "電郵及短訊確認通知" at bounding box center [527, 300] width 153 height 10
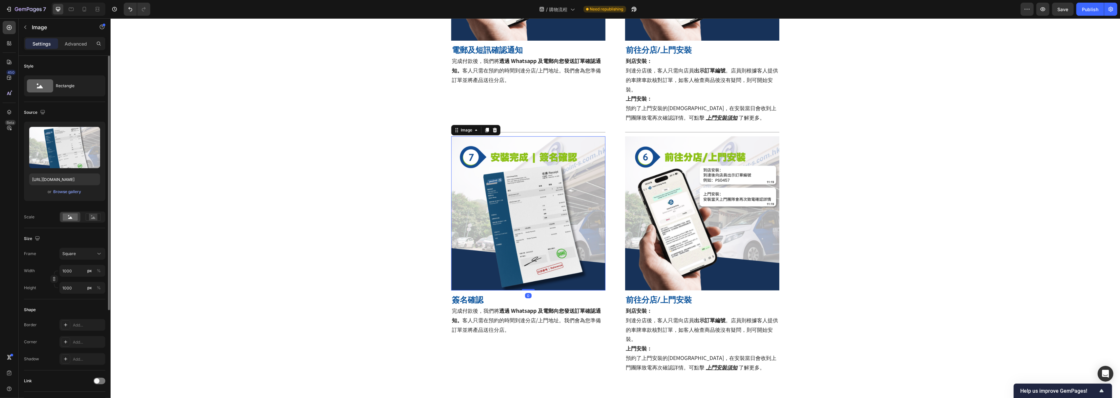
click at [470, 271] on img at bounding box center [528, 213] width 154 height 154
click at [608, 147] on div "Title Line Image 0 簽名確認 Heading 完成付款後，我們將 透過 Whatsapp 及電郵向您發送訂單確認通知。 客人只需在預約的時間…" at bounding box center [615, 250] width 328 height 245
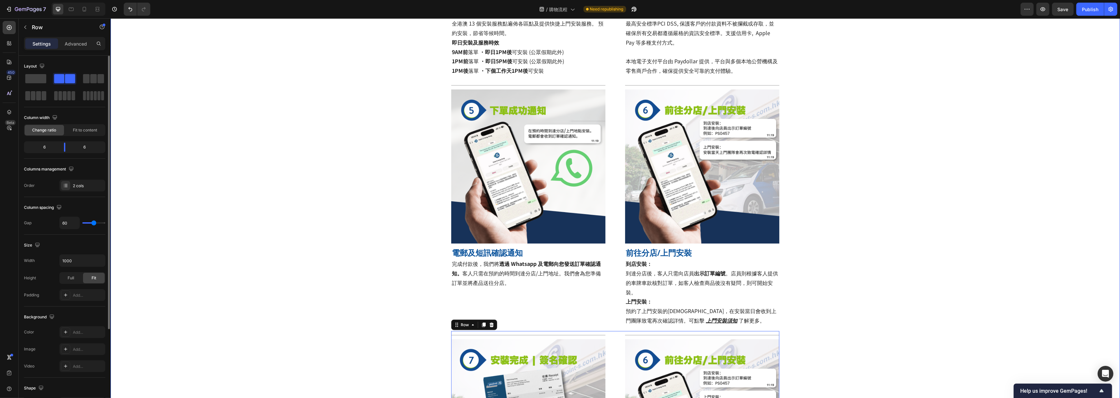
scroll to position [487, 0]
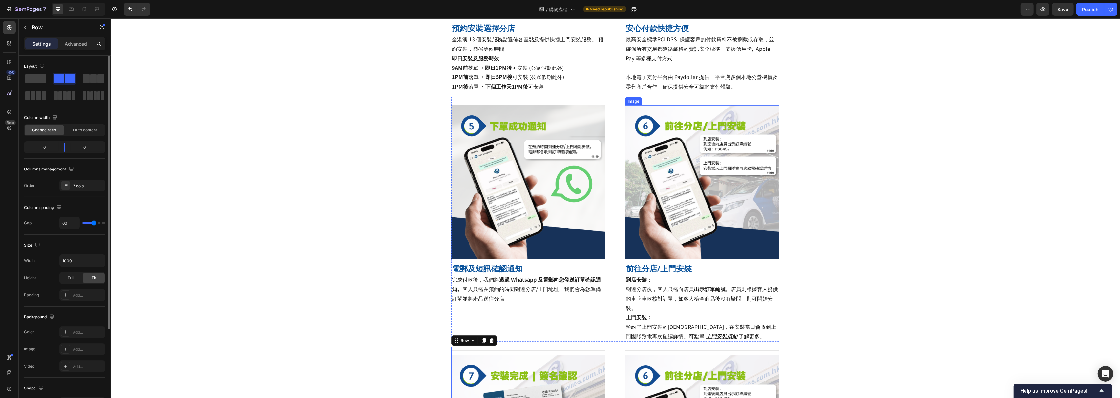
click at [650, 185] on img at bounding box center [702, 182] width 154 height 154
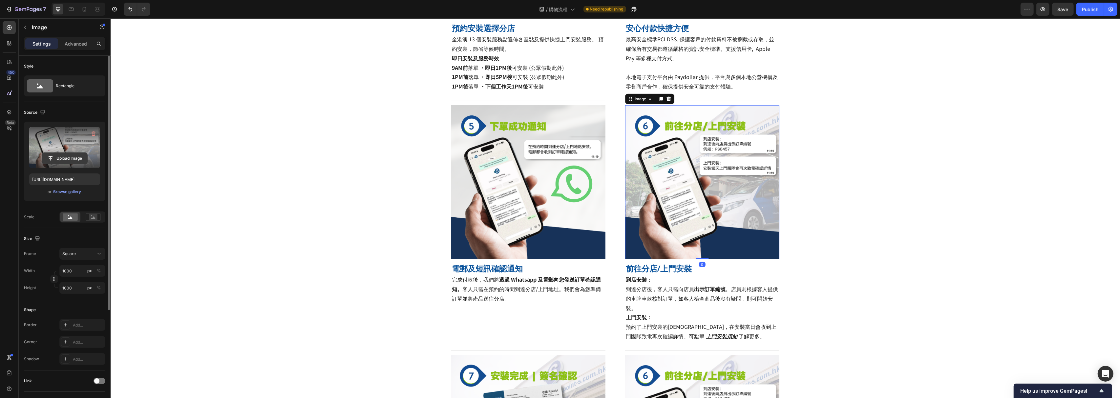
click at [69, 154] on input "file" at bounding box center [64, 158] width 45 height 11
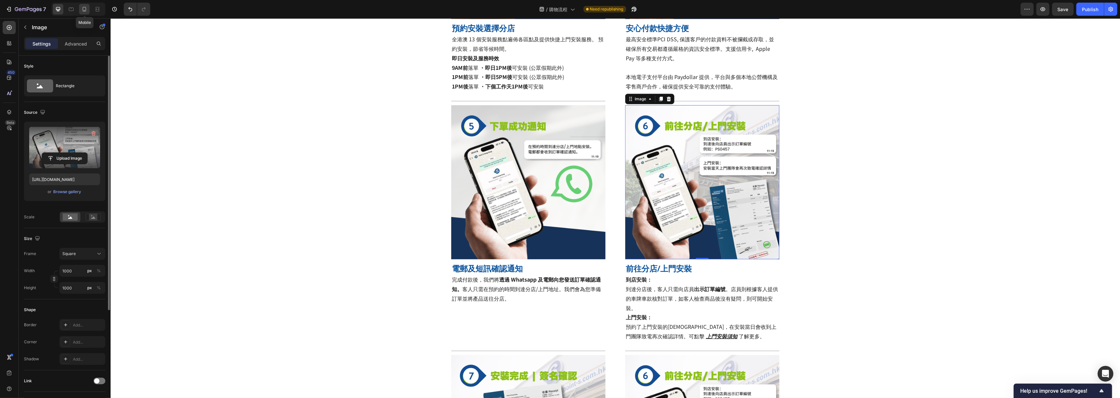
click at [84, 8] on icon at bounding box center [84, 9] width 7 height 7
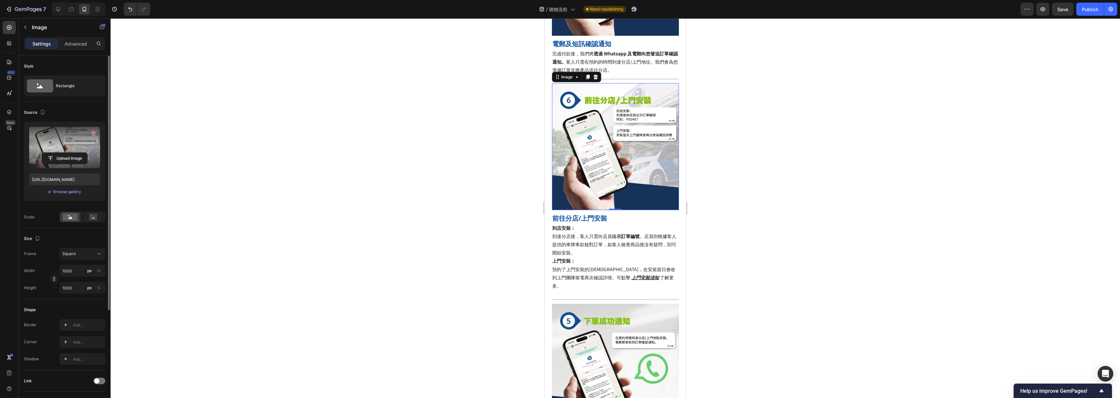
scroll to position [1000, 0]
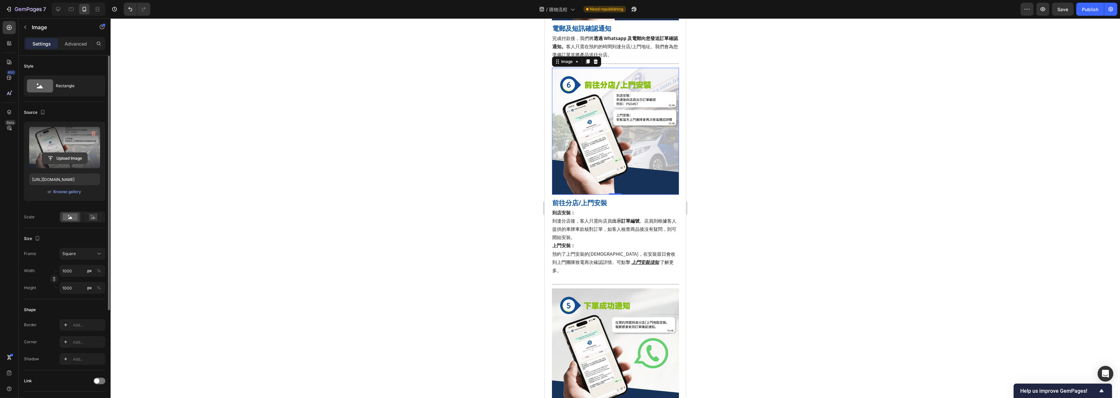
click at [61, 159] on input "file" at bounding box center [64, 158] width 45 height 11
click at [63, 195] on button "Browse gallery" at bounding box center [67, 192] width 29 height 7
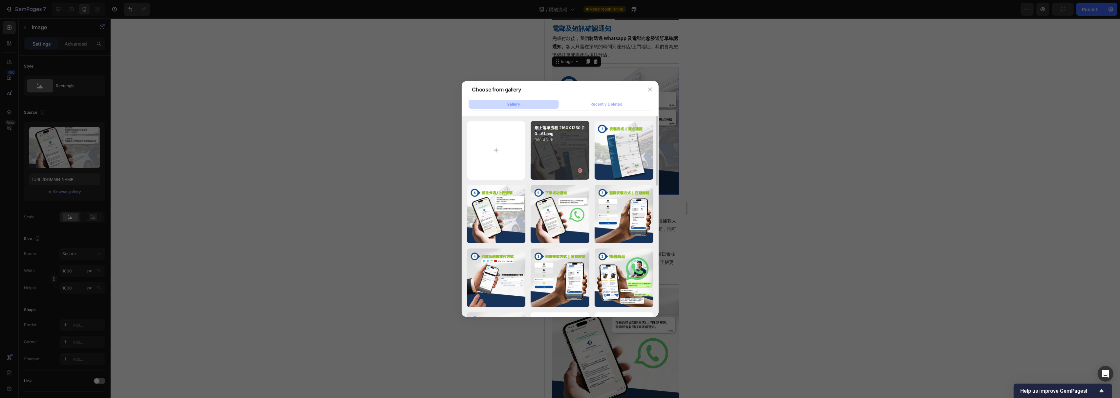
click at [559, 154] on div "網上落單流程 2160X1350 (10...6).png 980.43 kb" at bounding box center [559, 150] width 59 height 59
type input "[URL][DOMAIN_NAME]"
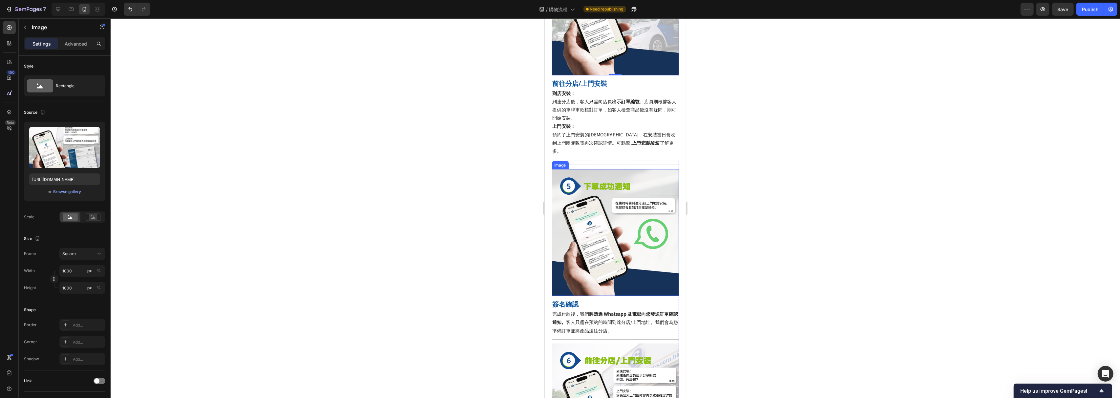
scroll to position [1131, 0]
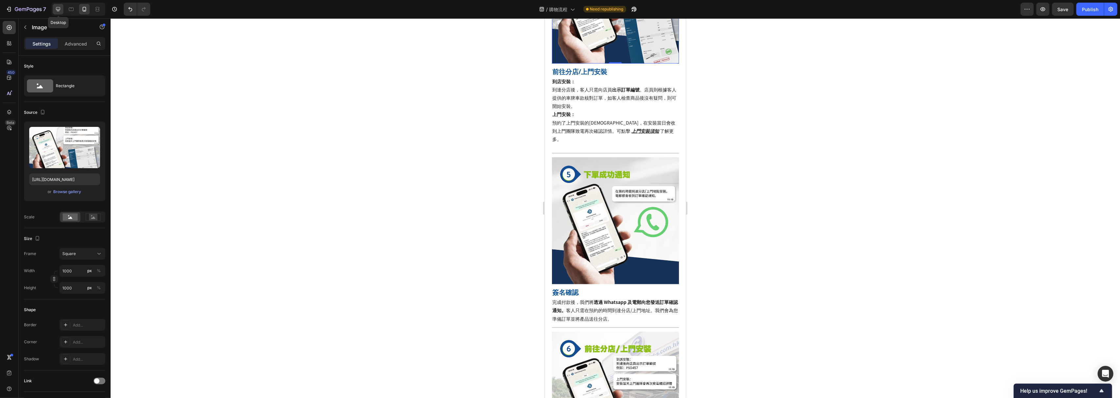
click at [60, 10] on icon at bounding box center [58, 9] width 7 height 7
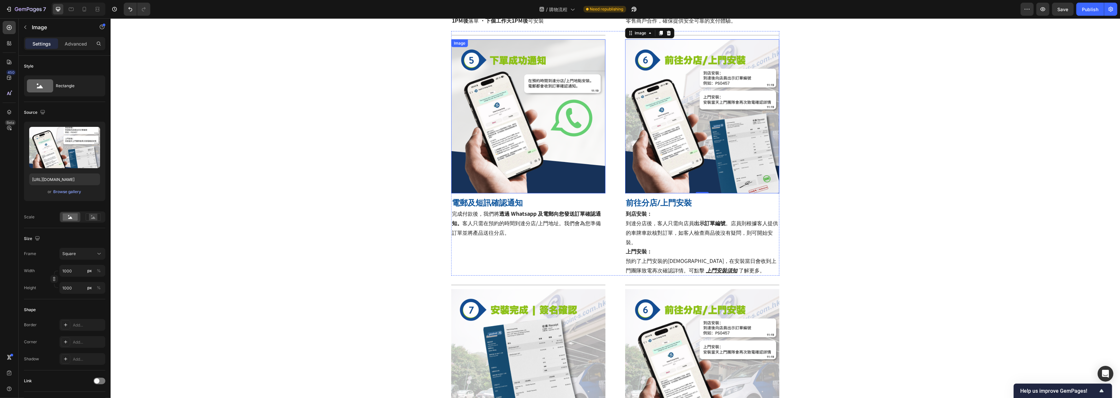
scroll to position [551, 0]
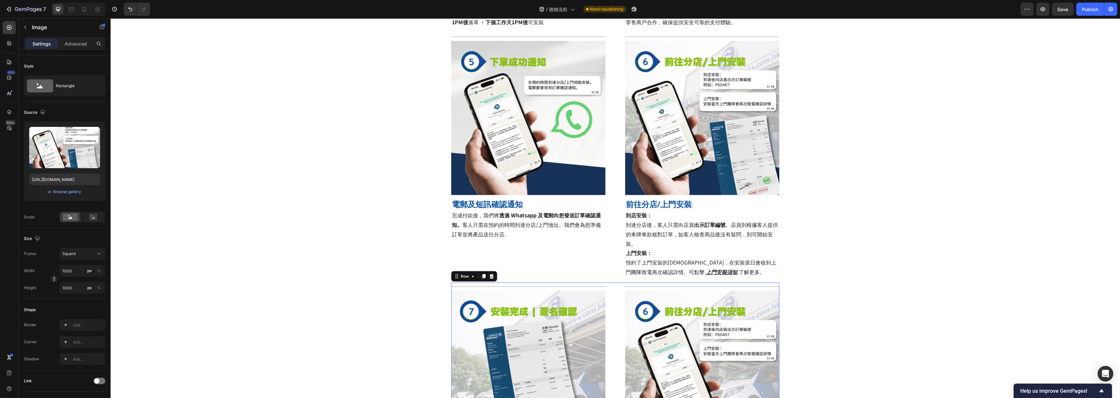
click at [617, 271] on div "Title Line Image 簽名確認 Heading 完成付款後，我們將 透過 Whatsapp 及電郵向您發送訂單確認通知。 客人只需在預約的時間到達…" at bounding box center [615, 405] width 328 height 245
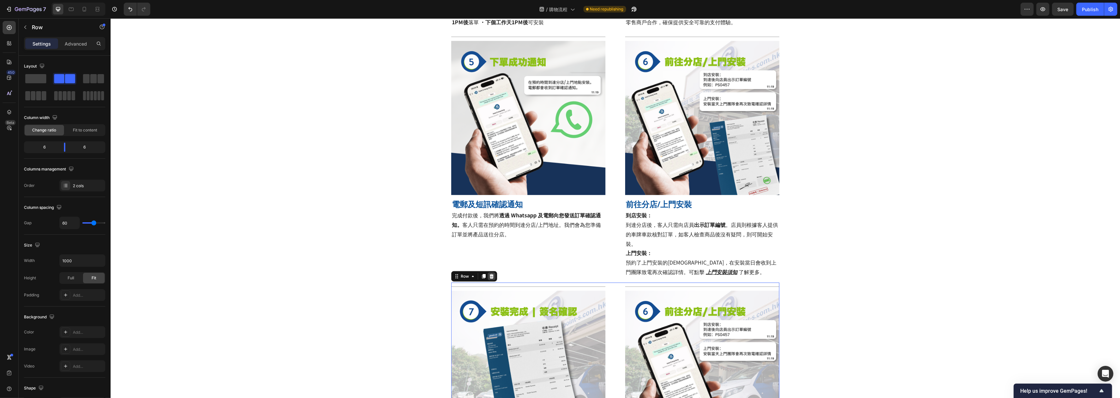
click at [489, 271] on icon at bounding box center [490, 276] width 5 height 5
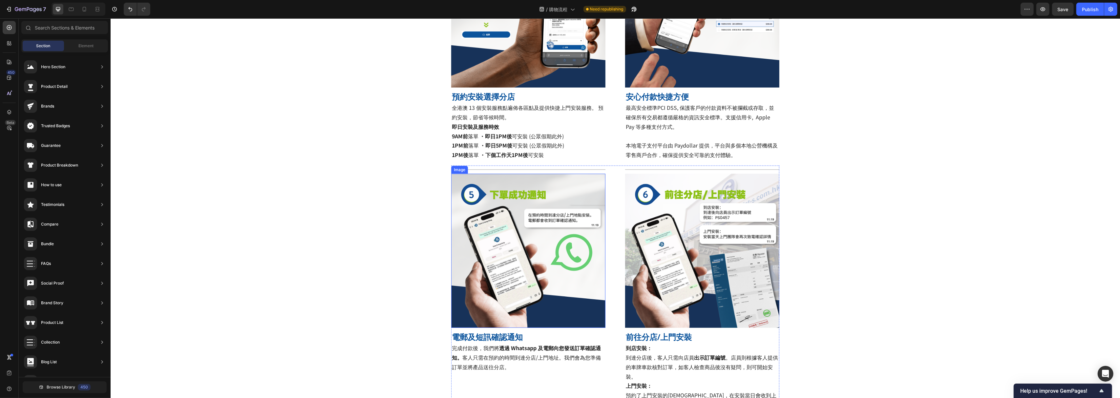
scroll to position [420, 0]
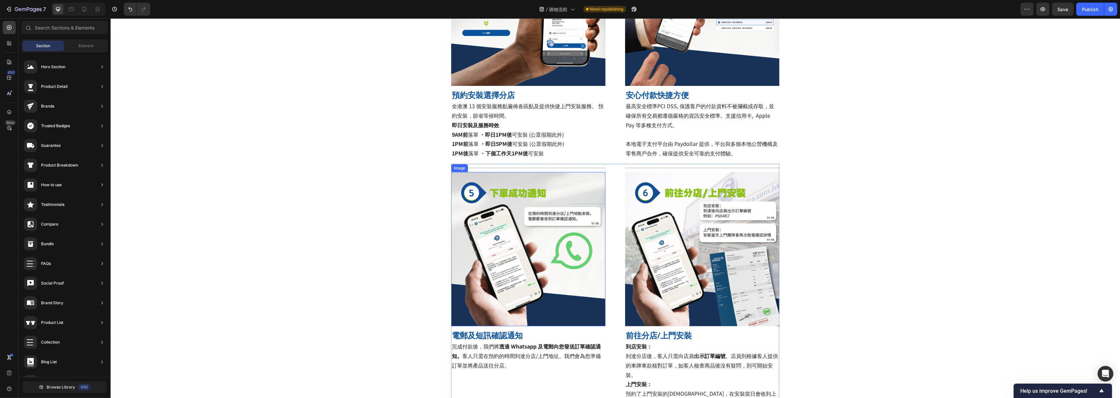
click at [532, 239] on img at bounding box center [528, 249] width 154 height 154
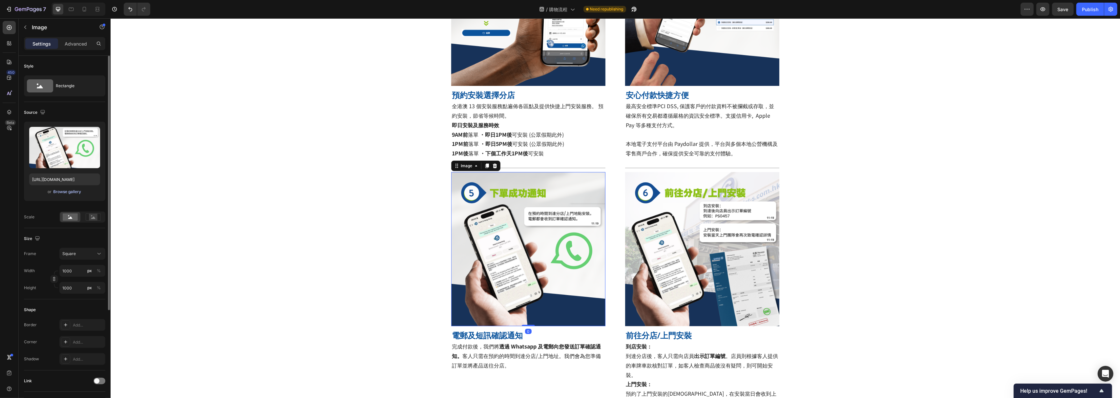
click at [57, 190] on div "Browse gallery" at bounding box center [67, 192] width 28 height 6
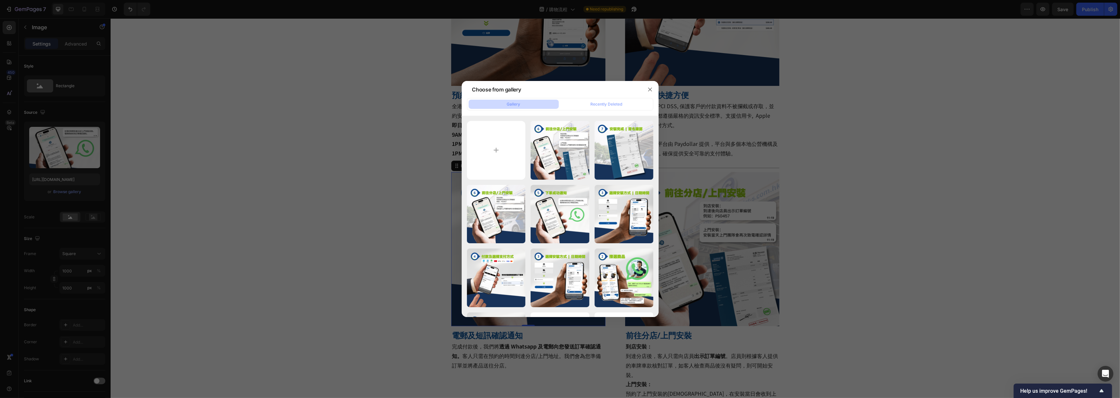
click at [485, 114] on div "Gallery Recently Deleted 網上落單流程 2160X1350 (10...6).png 980.43 kb 7.png 914.01 k…" at bounding box center [560, 207] width 197 height 219
click at [485, 153] on input "file" at bounding box center [496, 150] width 59 height 59
type input "C:\fakepath\網上落單流程 2160X1350 (1080 x 1080 px) (7).png"
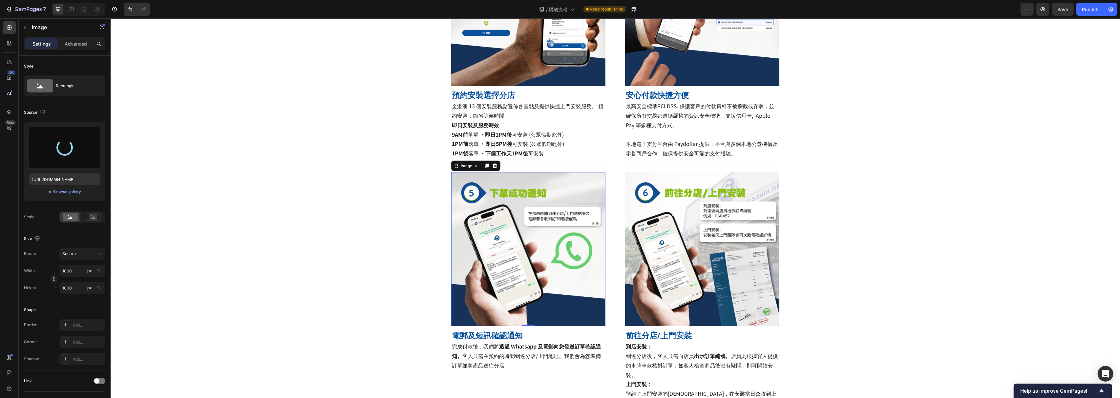
type input "[URL][DOMAIN_NAME]"
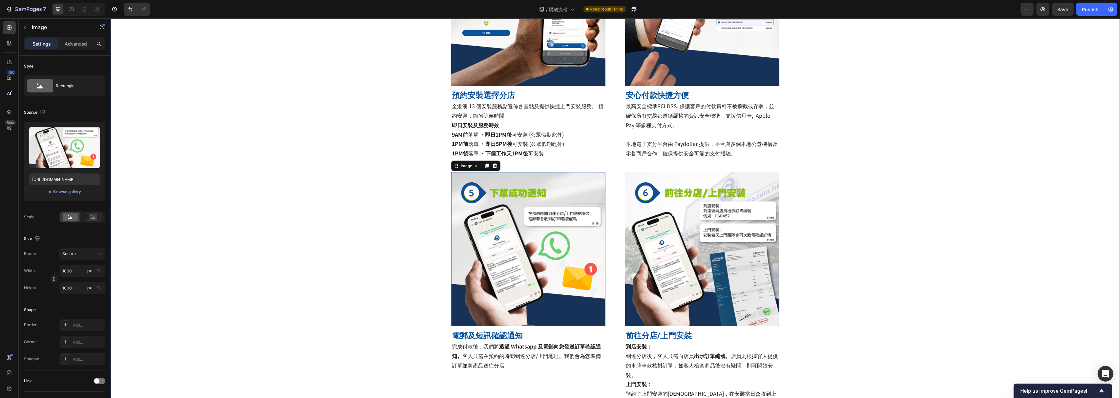
click at [763, 129] on div "Title Line Image 查訪官網，根據輪胎規格搜尋合適商品 Heading 只需要在搜尋欄中按照輪胎上的規格格式輸入，就可以睇到啱您車輛使用的輪胎！…" at bounding box center [614, 48] width 1009 height 722
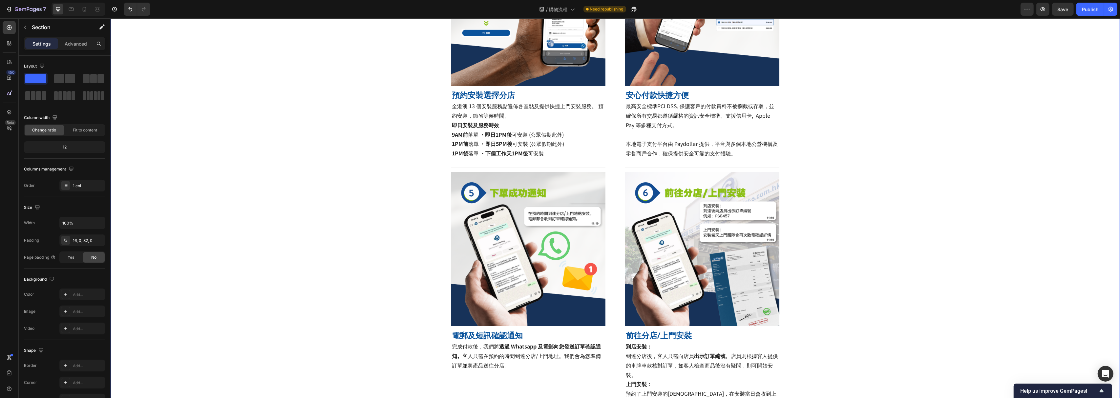
scroll to position [464, 0]
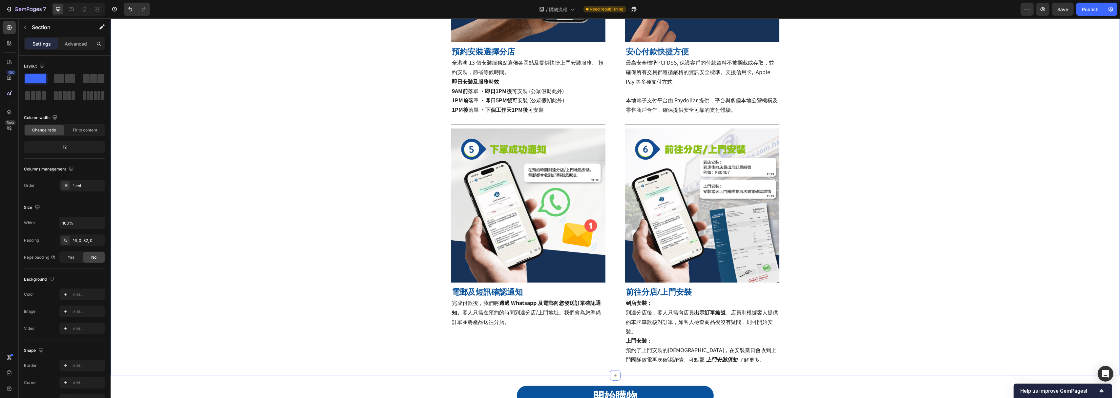
click at [312, 271] on div "Title Line Image 查訪官網，根據輪胎規格搜尋合適商品 Heading 只需要在搜尋欄中按照輪胎上的規格格式輸入，就可以睇到啱您車輛使用的輪胎！…" at bounding box center [614, 4] width 1009 height 722
click at [87, 12] on icon at bounding box center [84, 9] width 7 height 7
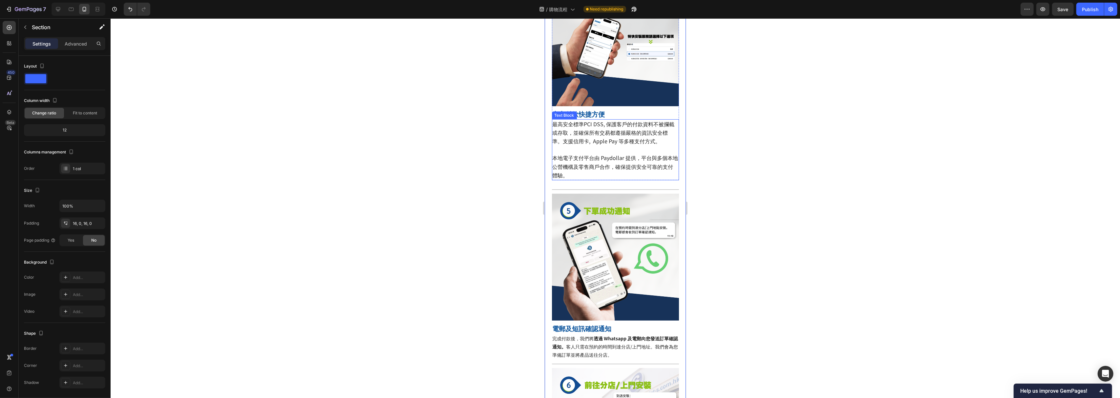
scroll to position [804, 0]
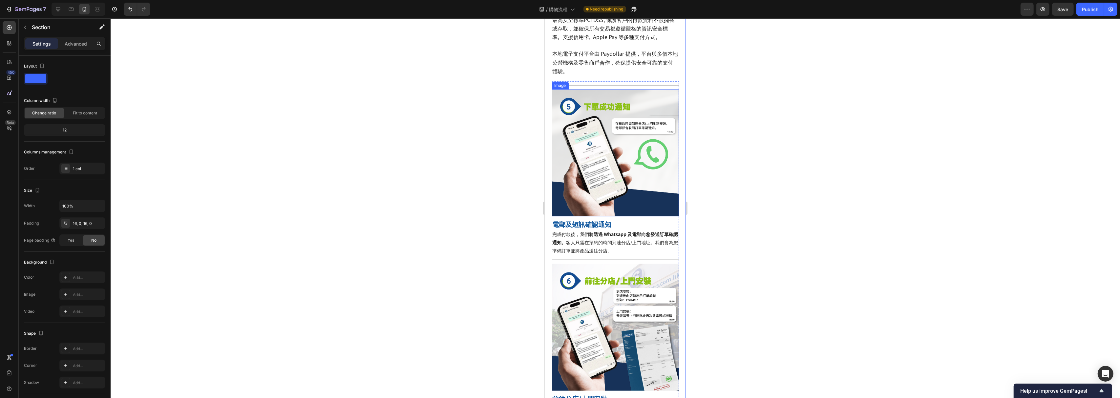
click at [608, 134] on img at bounding box center [614, 153] width 127 height 127
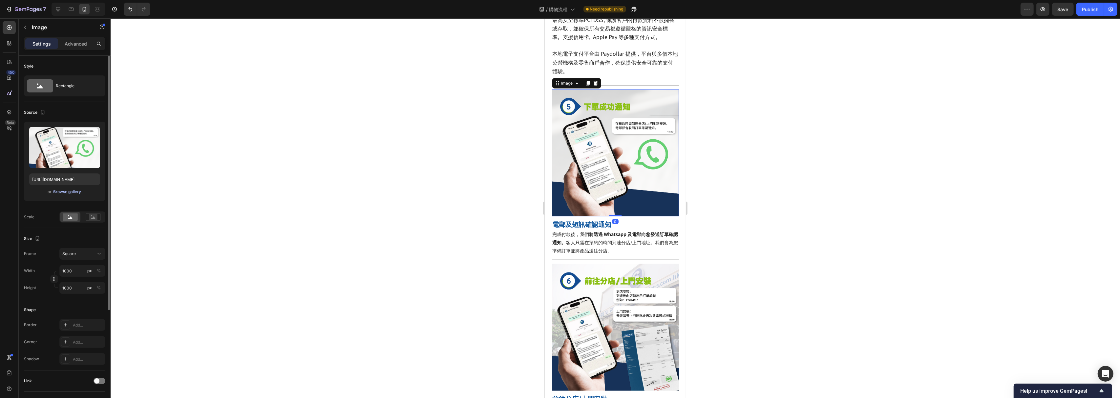
click at [65, 193] on div "Browse gallery" at bounding box center [67, 192] width 28 height 6
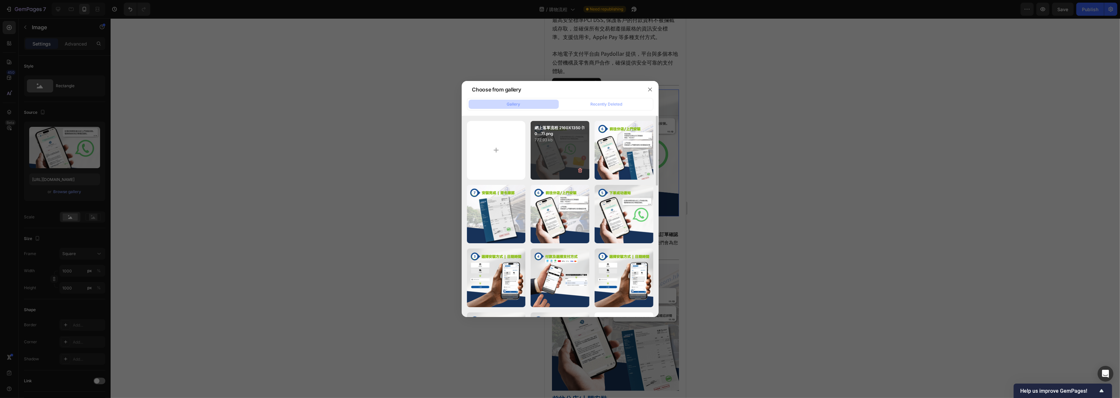
click at [549, 167] on div "網上落單流程 2160X1350 (10...7).png 772.93 kb" at bounding box center [559, 150] width 59 height 59
type input "[URL][DOMAIN_NAME]"
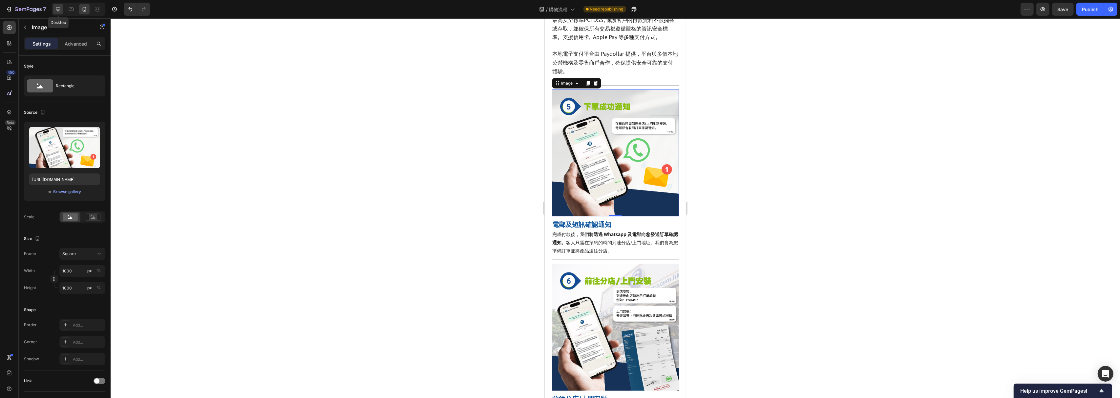
click at [58, 10] on icon at bounding box center [58, 9] width 4 height 4
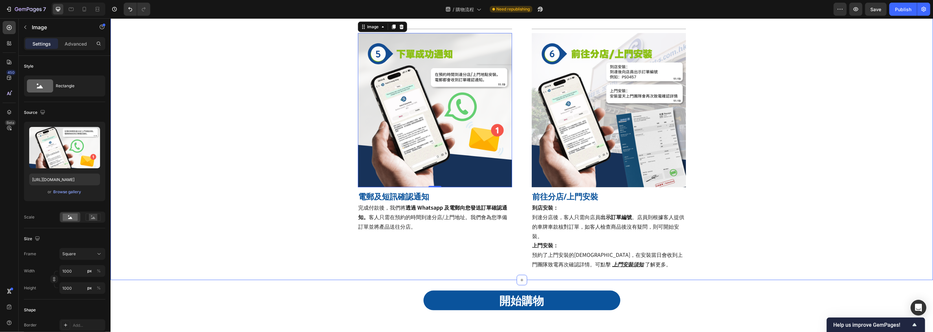
scroll to position [559, 0]
click at [621, 230] on p "到店安裝： 到達分店後，客人只需向店員 出示訂單編號 。店員則根據客人提供的車牌車款核對訂單，如客人檢查商品後沒有疑問，則可開始安裝。 上門安裝： 預約了上門…" at bounding box center [608, 235] width 153 height 66
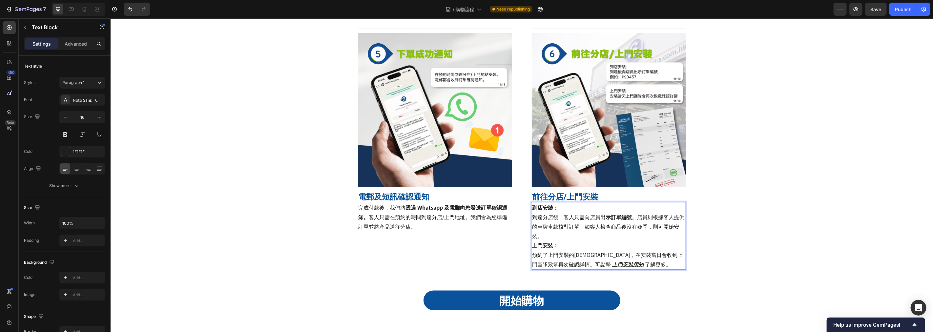
click at [608, 236] on p "到店安裝： 到達分店後，客人只需向店員 出示訂單編號 。店員則根據客人提供的車牌車款核對訂單，如客人檢查商品後沒有疑問，則可開始安裝。 上門安裝： 預約了上門…" at bounding box center [608, 235] width 153 height 66
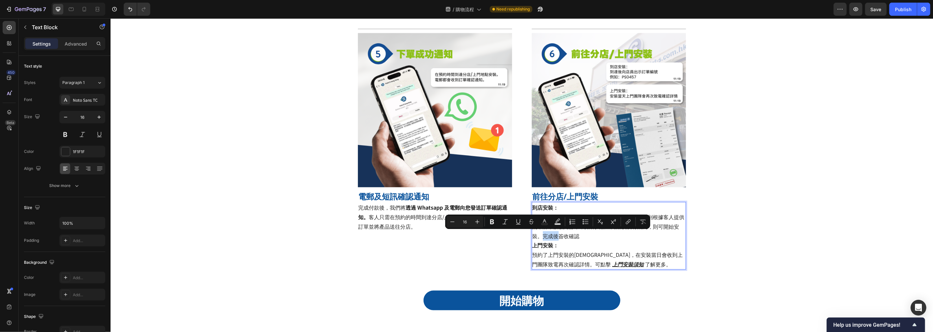
drag, startPoint x: 542, startPoint y: 236, endPoint x: 556, endPoint y: 239, distance: 14.2
click at [556, 239] on p "到店安裝： 到達分店後，客人只需向店員 出示訂單編號 。店員則根據客人提供的車牌車款核對訂單，如客人檢查商品後沒有疑問，則可開始安裝。完成後簽收確認 上門安裝…" at bounding box center [608, 235] width 153 height 66
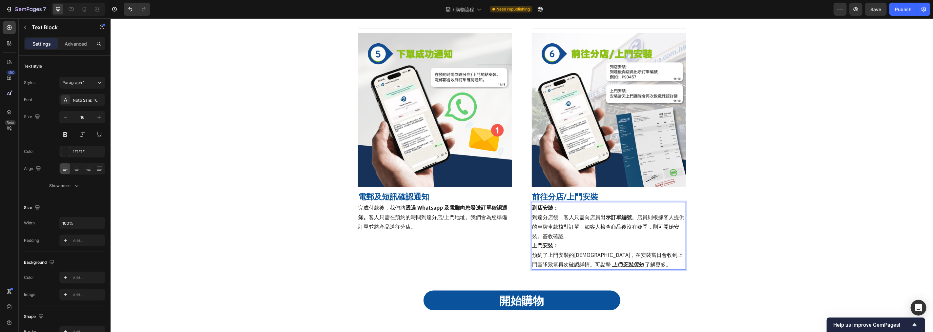
click at [569, 238] on p "到店安裝： 到達分店後，客人只需向店員 出示訂單編號 。店員則根據客人提供的車牌車款核對訂單，如客人檢查商品後沒有疑問，則可開始安裝。簽收確認 上門安裝： 預…" at bounding box center [608, 235] width 153 height 66
click at [539, 235] on p "到店安裝： 到達分店後，客人只需向店員 出示訂單編號 。店員則根據客人提供的車牌車款核對訂單，如客人檢查商品後沒有疑問，則可開始安裝。簽收確認 上門安裝： 預…" at bounding box center [608, 235] width 153 height 66
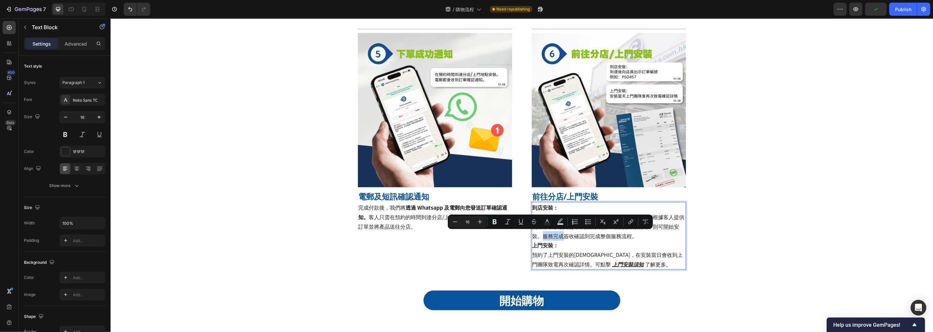
drag, startPoint x: 540, startPoint y: 238, endPoint x: 560, endPoint y: 239, distance: 20.3
click at [560, 239] on p "到店安裝： 到達分店後，客人只需向店員 出示訂單編號 。店員則根據客人提供的車牌車款核對訂單，如客人檢查商品後沒有疑問，則可開始安裝。服務完成簽收確認則完成整…" at bounding box center [608, 235] width 153 height 66
drag, startPoint x: 546, startPoint y: 237, endPoint x: 558, endPoint y: 237, distance: 12.1
click at [558, 237] on p "到店安裝： 到達分店後，客人只需向店員 出示訂單編號 。店員則根據客人提供的車牌車款核對訂單，如客人檢查商品後沒有疑問，則可開始安裝。簽收確認則完成整個服務流…" at bounding box center [608, 235] width 153 height 66
drag, startPoint x: 539, startPoint y: 236, endPoint x: 634, endPoint y: 232, distance: 94.9
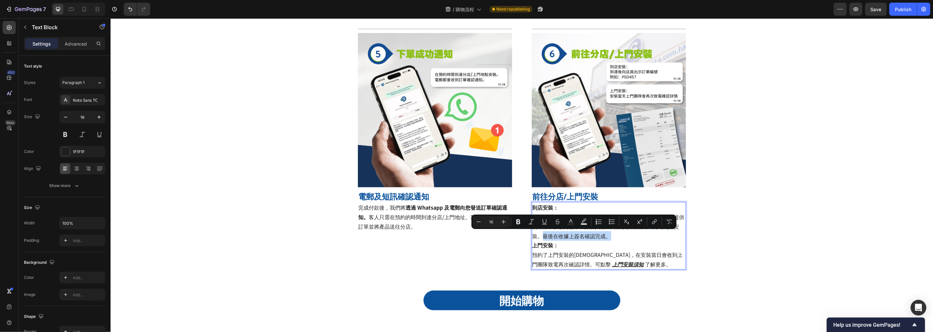
click at [634, 232] on p "到店安裝： 到達分店後，客人只需向店員 出示訂單編號 。店員則根據客人提供的車牌車款核對訂單，如客人檢查商品後沒有疑問，則可開始安裝。最後在收據上簽名確認完成…" at bounding box center [608, 235] width 153 height 66
copy p "最後在收據上簽名確認完成。"
click at [547, 237] on p "到店安裝： 到達分店後，客人只需向店員 出示訂單編號 。店員則根據客人提供的車牌車款核對訂單，如客人檢查商品後沒有疑問，則可開始安裝。最後在收據上簽名確認完成…" at bounding box center [608, 235] width 153 height 66
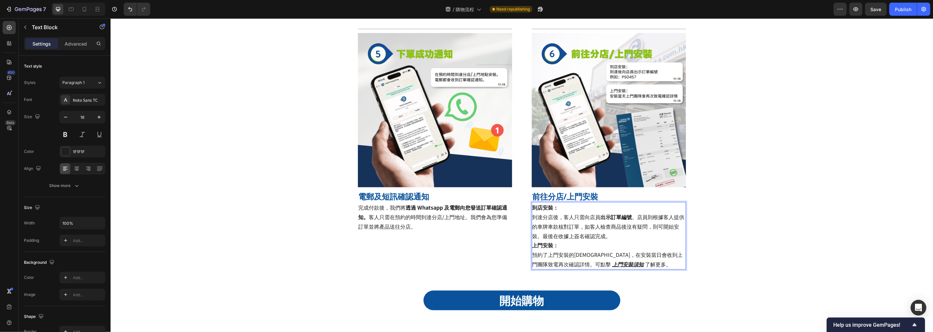
click at [540, 238] on p "到店安裝： 到達分店後，客人只需向店員 出示訂單編號 。店員則根據客人提供的車牌車款核對訂單，如客人檢查商品後沒有疑問，則可開始安裝。最後在收據上簽名確認完成…" at bounding box center [608, 235] width 153 height 66
click at [626, 264] on p "到店安裝： 到達分店後，客人只需向店員 出示訂單編號 。店員則根據客人提供的車牌車款核對訂單，如客人檢查商品後沒有疑問，則可開始安裝。最後在收據上簽名確認完成…" at bounding box center [608, 235] width 153 height 66
click at [544, 264] on p "到店安裝： 到達分店後，客人只需向店員 出示訂單編號 。店員則根據客人提供的車牌車款核對訂單，如客人檢查商品後沒有疑問，則可開始安裝。最後在收據上簽名確認完成…" at bounding box center [608, 235] width 153 height 66
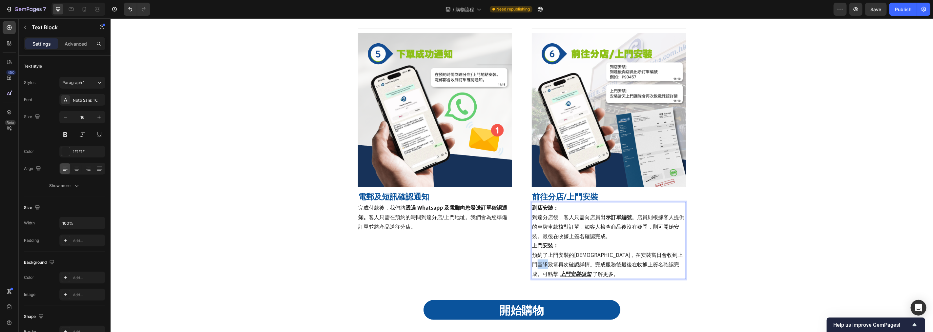
drag, startPoint x: 573, startPoint y: 264, endPoint x: 580, endPoint y: 264, distance: 7.2
click at [580, 264] on p "到店安裝： 到達分店後，客人只需向店員 出示訂單編號 。店員則根據客人提供的車牌車款核對訂單，如客人檢查商品後沒有疑問，則可開始安裝。最後在收據上簽名確認完成…" at bounding box center [608, 239] width 153 height 75
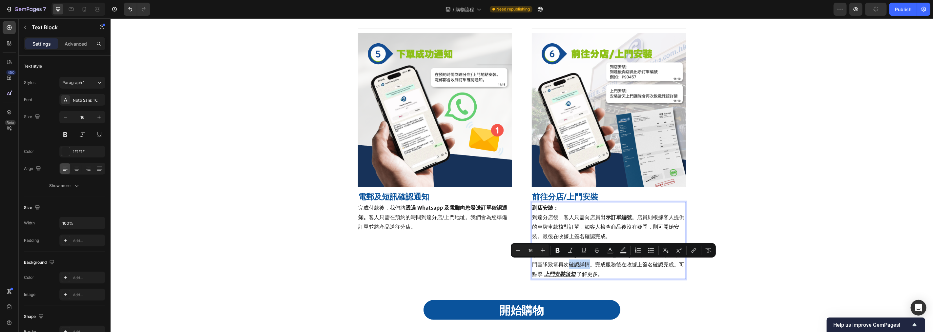
drag, startPoint x: 602, startPoint y: 264, endPoint x: 623, endPoint y: 265, distance: 21.3
click at [623, 265] on p "到店安裝： 到達分店後，客人只需向店員 出示訂單編號 。店員則根據客人提供的車牌車款核對訂單，如客人檢查商品後沒有疑問，則可開始安裝。最後在收據上簽名確認完成…" at bounding box center [608, 239] width 153 height 75
drag, startPoint x: 544, startPoint y: 265, endPoint x: 616, endPoint y: 264, distance: 72.2
click at [616, 264] on p "到店安裝： 到達分店後，客人只需向店員 出示訂單編號 。店員則根據客人提供的車牌車款核對訂單，如客人檢查商品後沒有疑問，則可開始安裝。最後在收據上簽名確認完成…" at bounding box center [608, 239] width 153 height 75
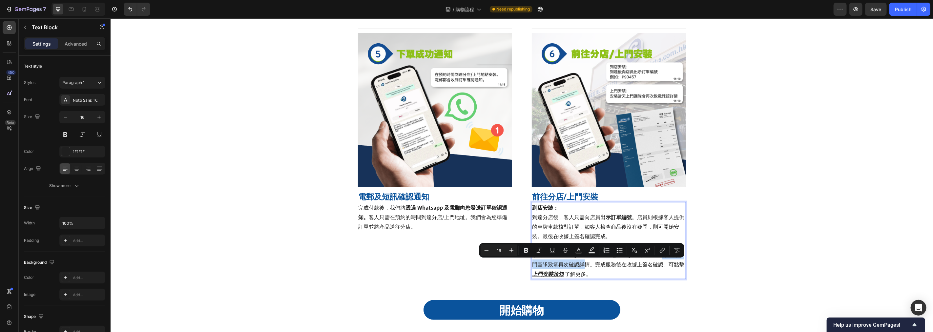
copy p "完成服務後在收據上簽名確認。"
click at [549, 237] on p "到店安裝： 到達分店後，客人只需向店員 出示訂單編號 。店員則根據客人提供的車牌車款核對訂單，如客人檢查商品後沒有疑問，則可開始安裝。最後在收據上簽名確認完成…" at bounding box center [608, 239] width 153 height 75
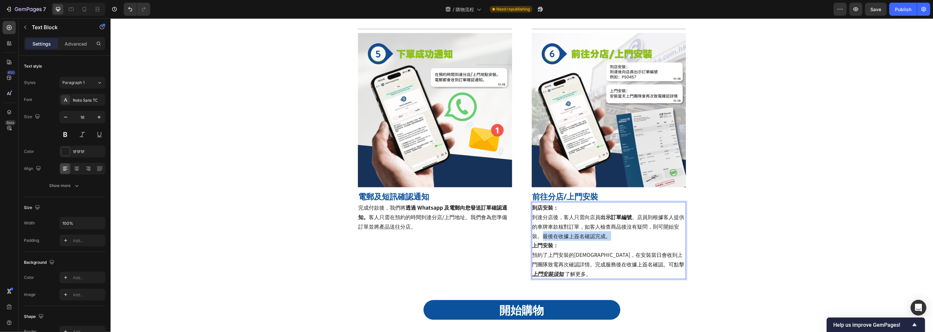
drag, startPoint x: 540, startPoint y: 236, endPoint x: 615, endPoint y: 239, distance: 75.9
click at [615, 239] on p "到店安裝： 到達分店後，客人只需向店員 出示訂單編號 。店員則根據客人提供的車牌車款核對訂單，如客人檢查商品後沒有疑問，則可開始安裝。最後在收據上簽名確認完成…" at bounding box center [608, 239] width 153 height 75
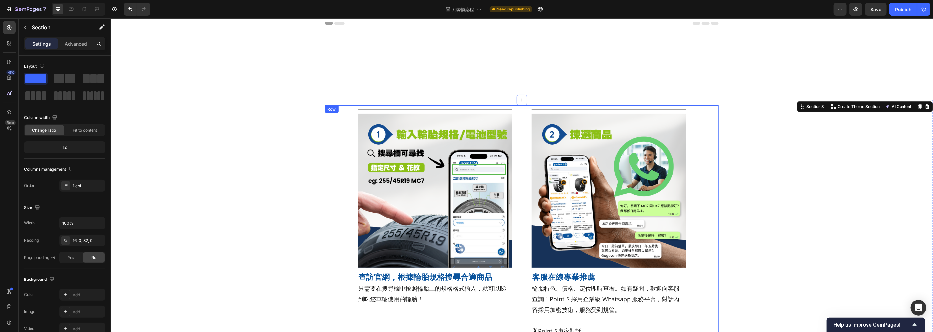
scroll to position [0, 0]
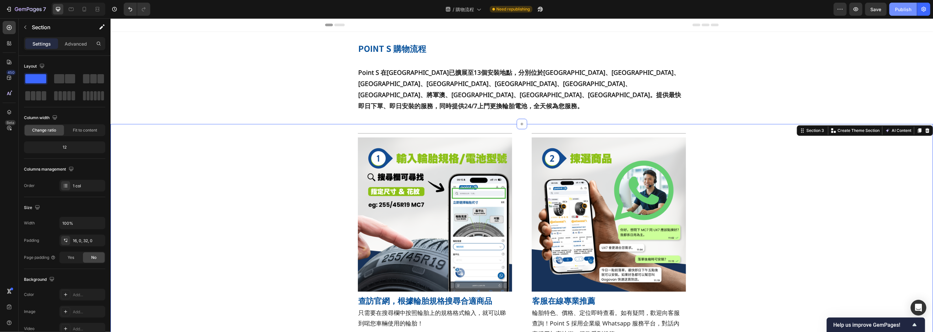
click at [763, 5] on button "Publish" at bounding box center [903, 9] width 28 height 13
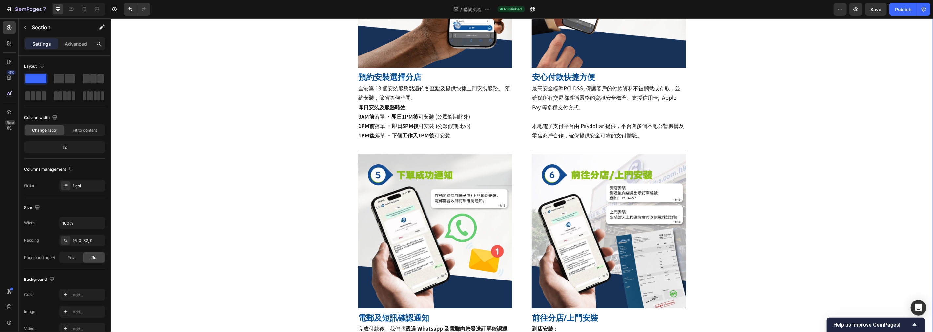
scroll to position [437, 0]
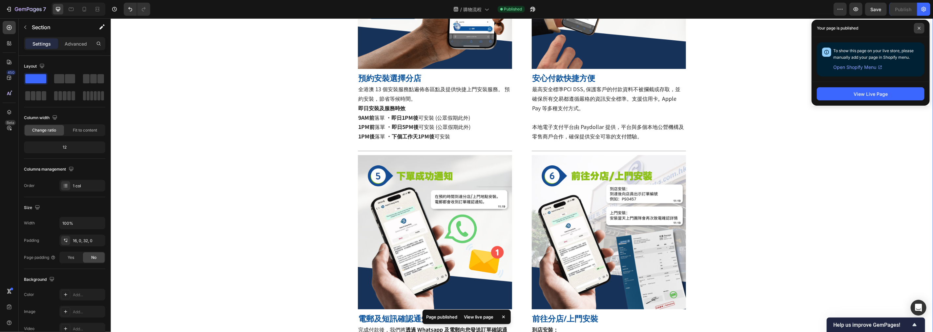
click at [763, 29] on icon at bounding box center [919, 28] width 3 height 3
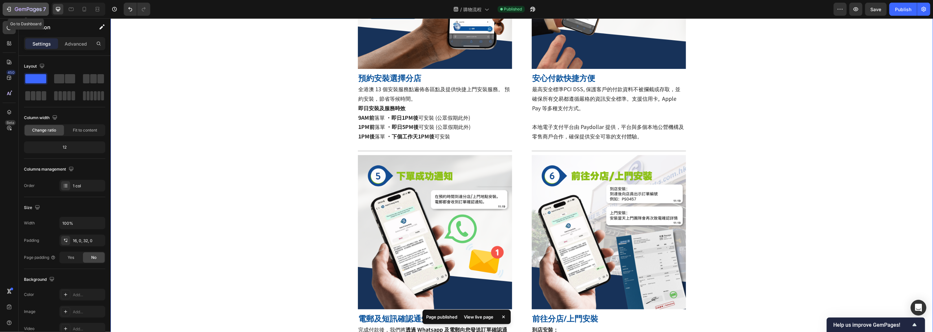
click at [20, 5] on button "7" at bounding box center [26, 9] width 46 height 13
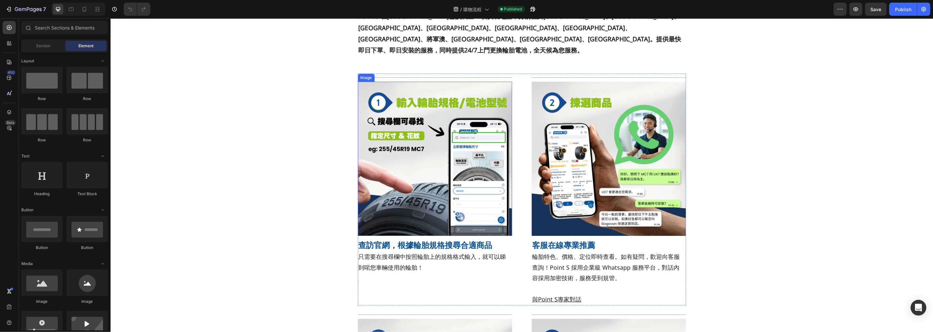
scroll to position [109, 0]
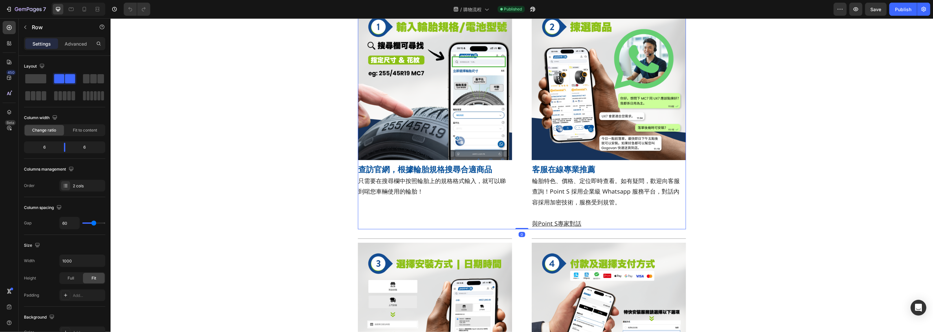
click at [519, 140] on div "Title Line Image 查訪官網，根據輪胎規格搜尋合適商品 Heading 只需要在搜尋欄中按照輪胎上的規格格式輸入，就可以睇到啱您車輛使用的輪胎！…" at bounding box center [522, 113] width 328 height 232
click at [69, 185] on div at bounding box center [65, 185] width 9 height 9
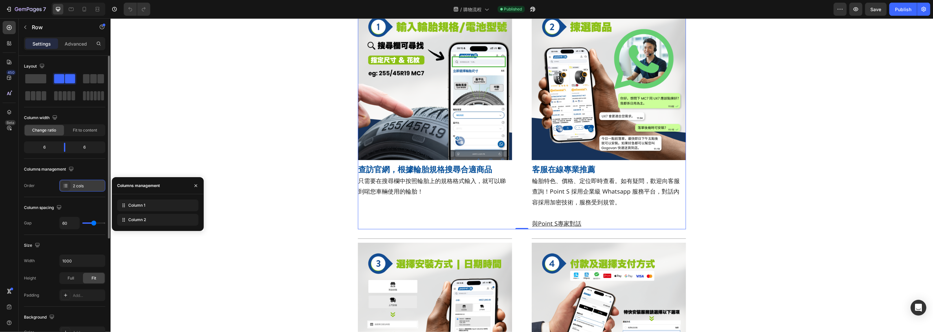
click at [69, 185] on div at bounding box center [65, 185] width 9 height 9
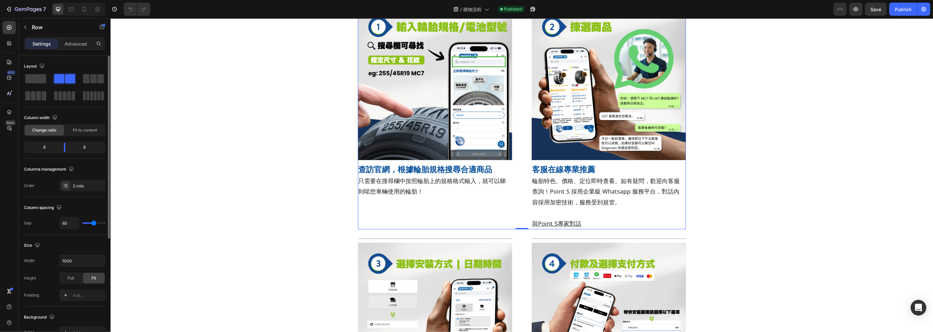
click at [52, 183] on div "Order 2 cols" at bounding box center [64, 186] width 81 height 12
click at [71, 43] on p "Advanced" at bounding box center [76, 43] width 22 height 7
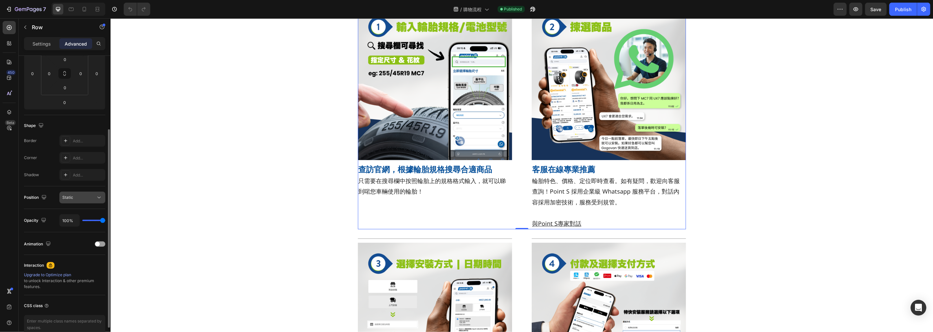
click at [89, 193] on button "Static" at bounding box center [82, 198] width 46 height 12
click at [25, 30] on button "button" at bounding box center [25, 27] width 10 height 10
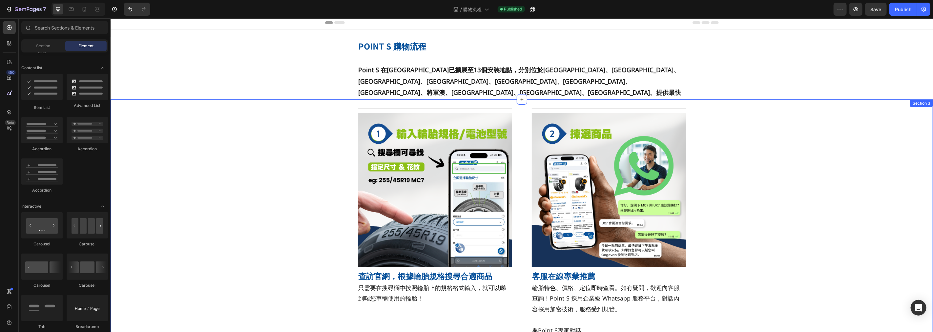
scroll to position [0, 0]
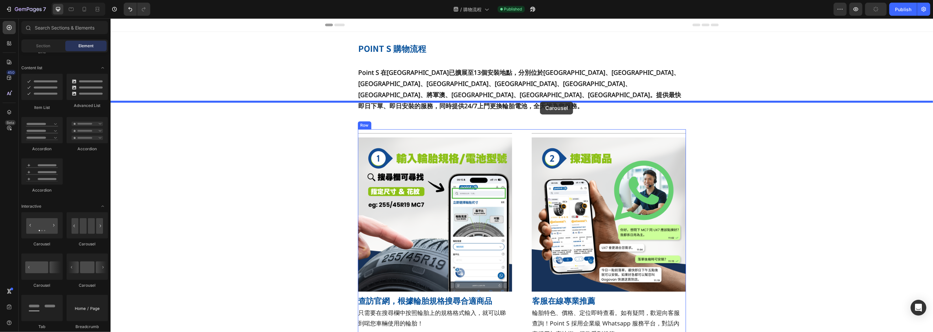
drag, startPoint x: 149, startPoint y: 253, endPoint x: 538, endPoint y: 102, distance: 417.7
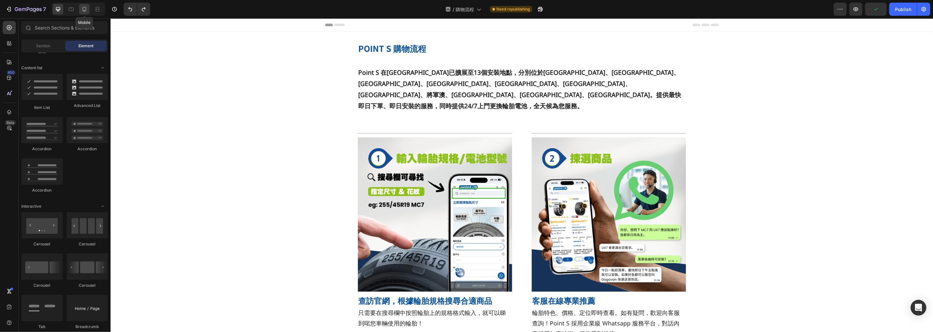
click at [83, 7] on icon at bounding box center [84, 9] width 7 height 7
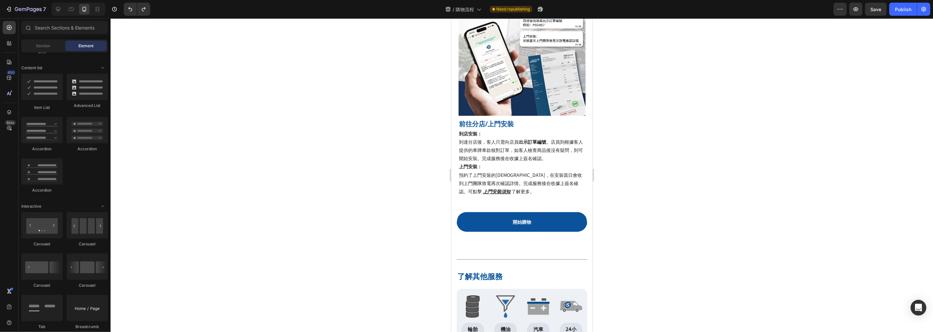
scroll to position [1203, 0]
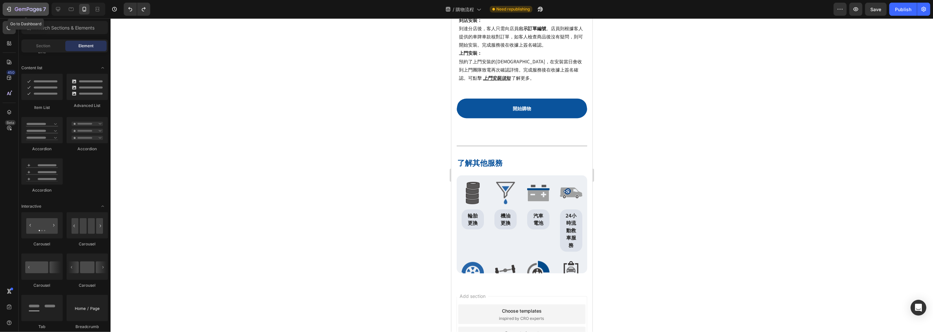
click at [20, 10] on icon "button" at bounding box center [28, 10] width 27 height 6
